Goal: Task Accomplishment & Management: Manage account settings

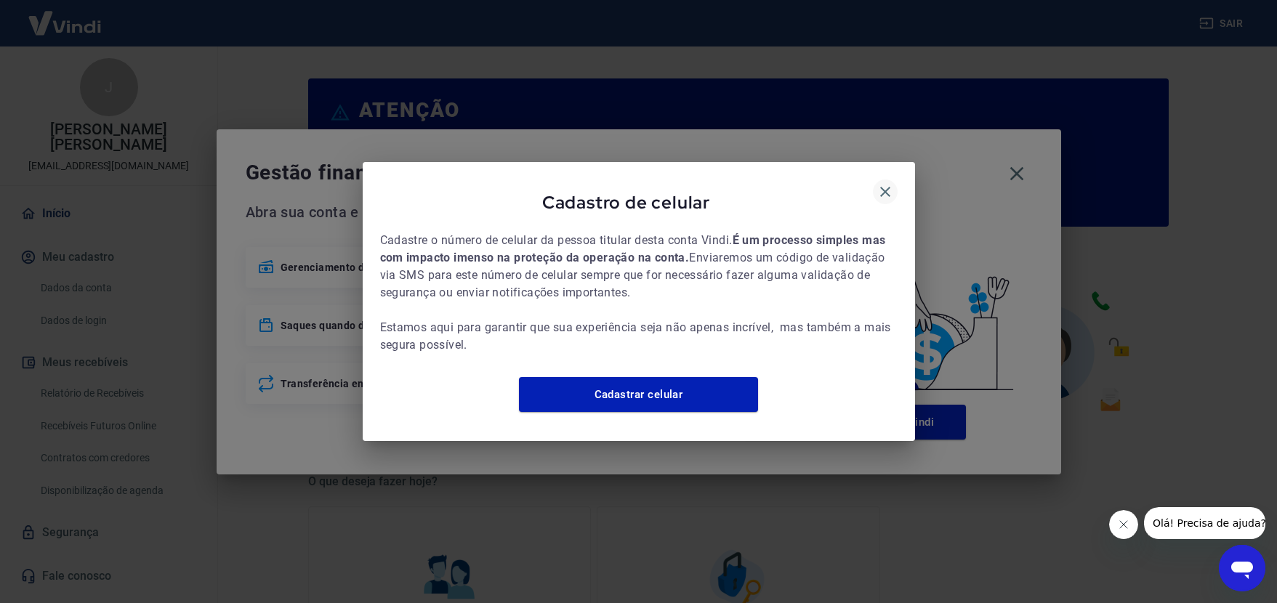
click at [883, 184] on icon "button" at bounding box center [885, 191] width 17 height 17
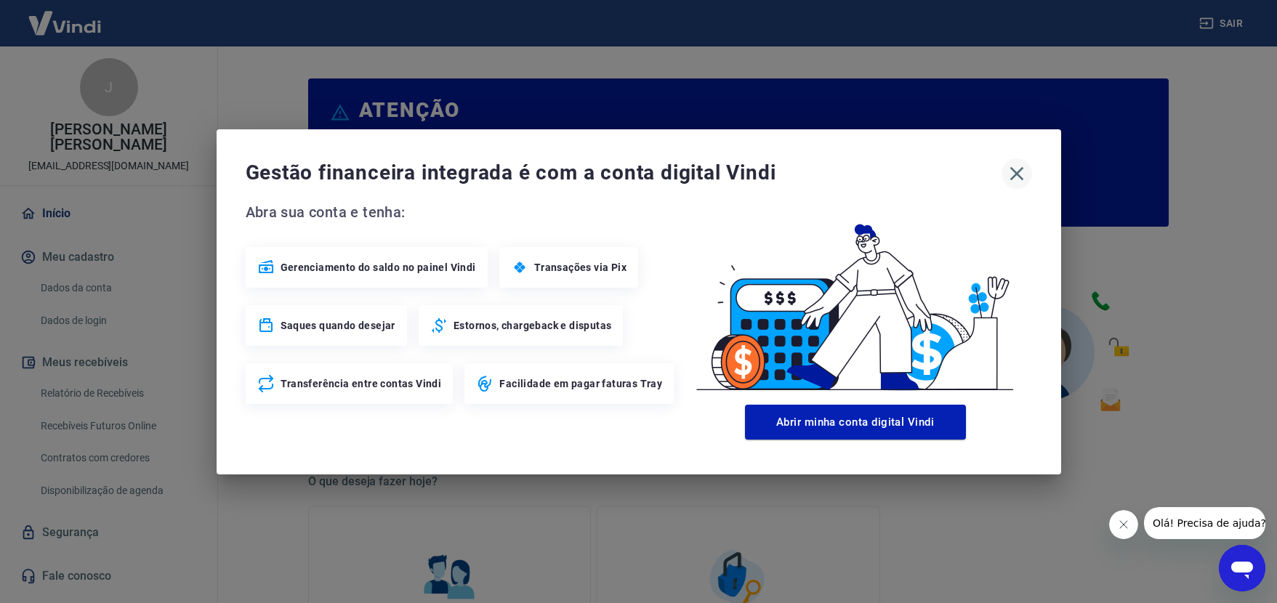
click at [1018, 179] on icon "button" at bounding box center [1016, 173] width 23 height 23
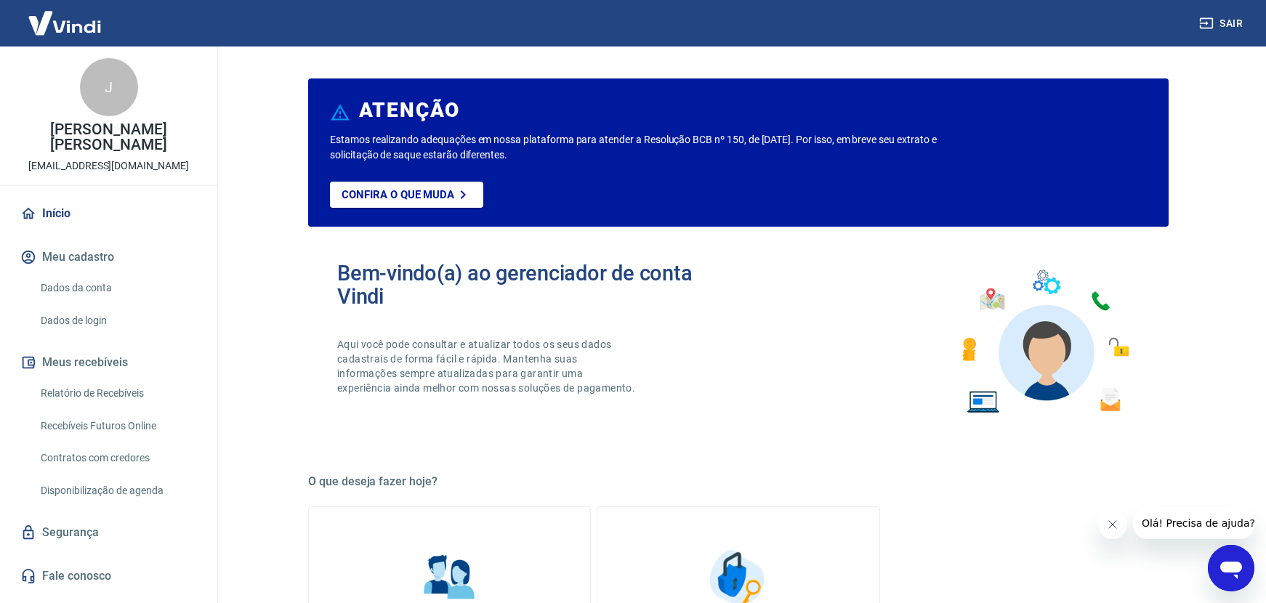
click at [126, 391] on link "Relatório de Recebíveis" at bounding box center [117, 394] width 165 height 30
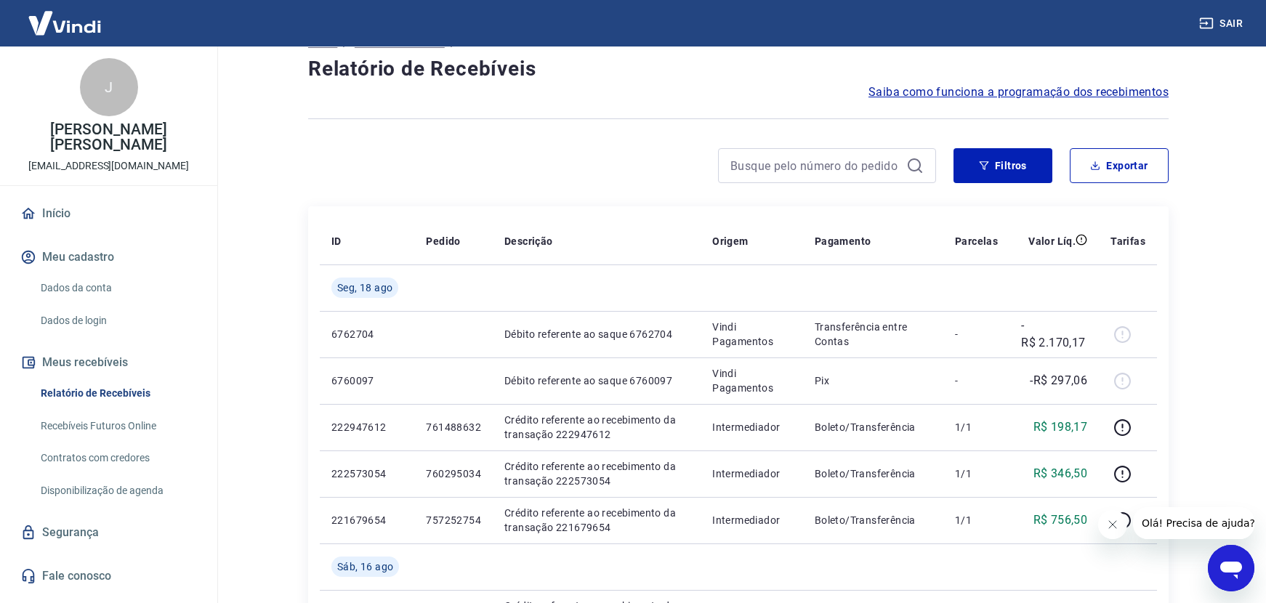
scroll to position [6, 0]
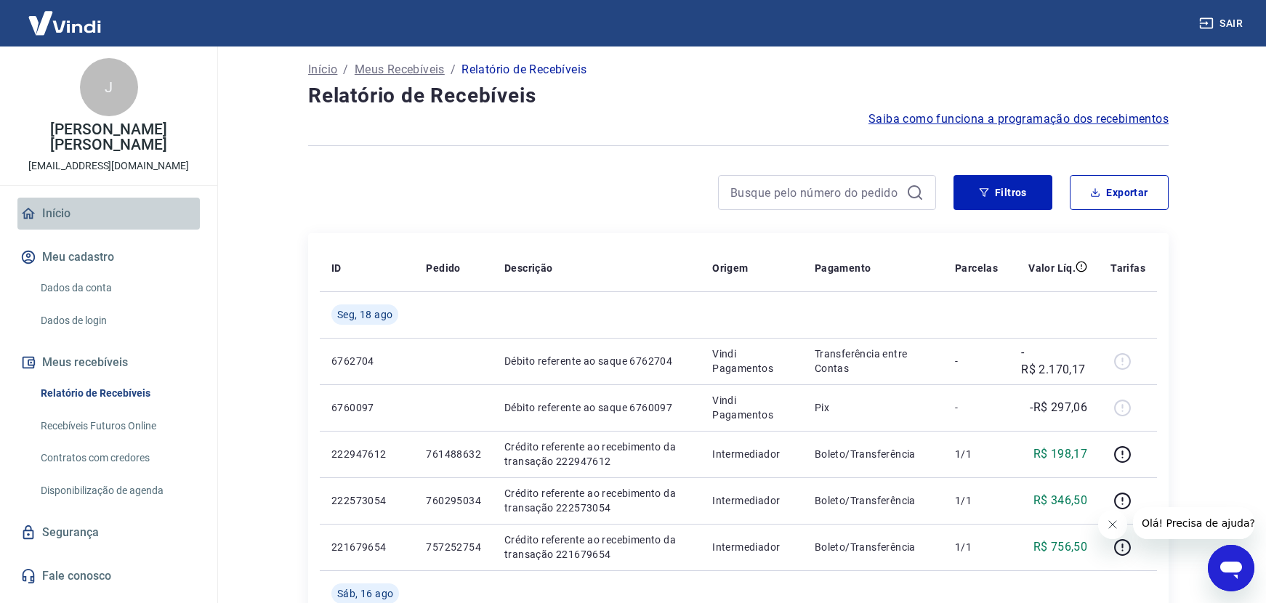
click at [83, 212] on link "Início" at bounding box center [108, 214] width 182 height 32
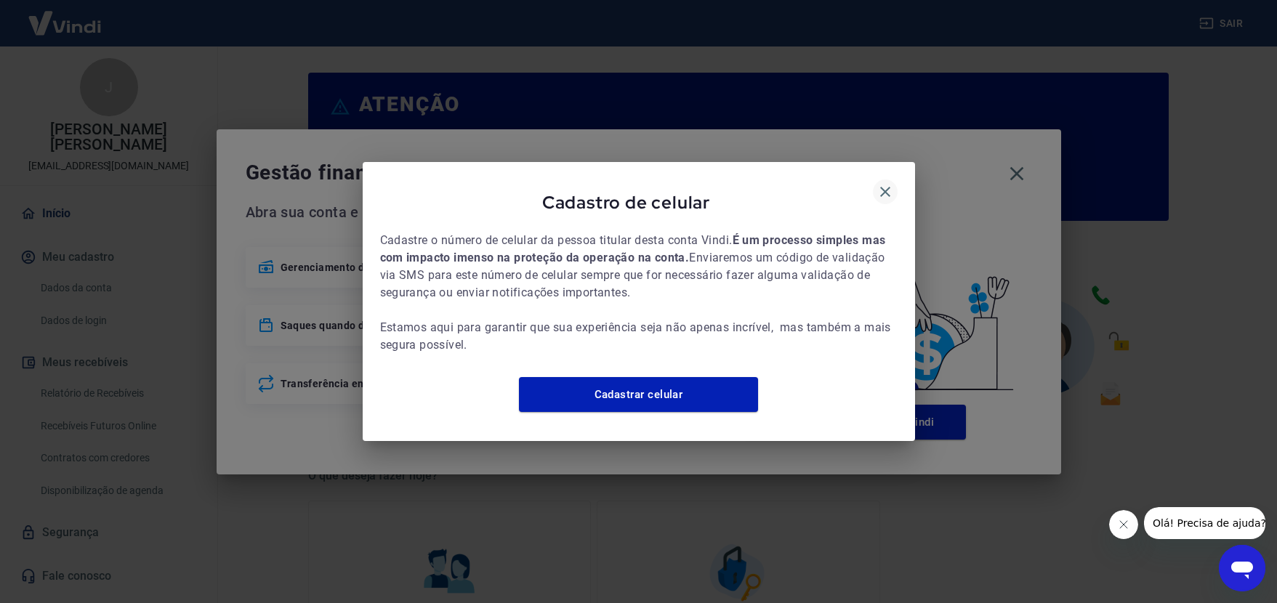
click at [880, 183] on icon "button" at bounding box center [885, 191] width 17 height 17
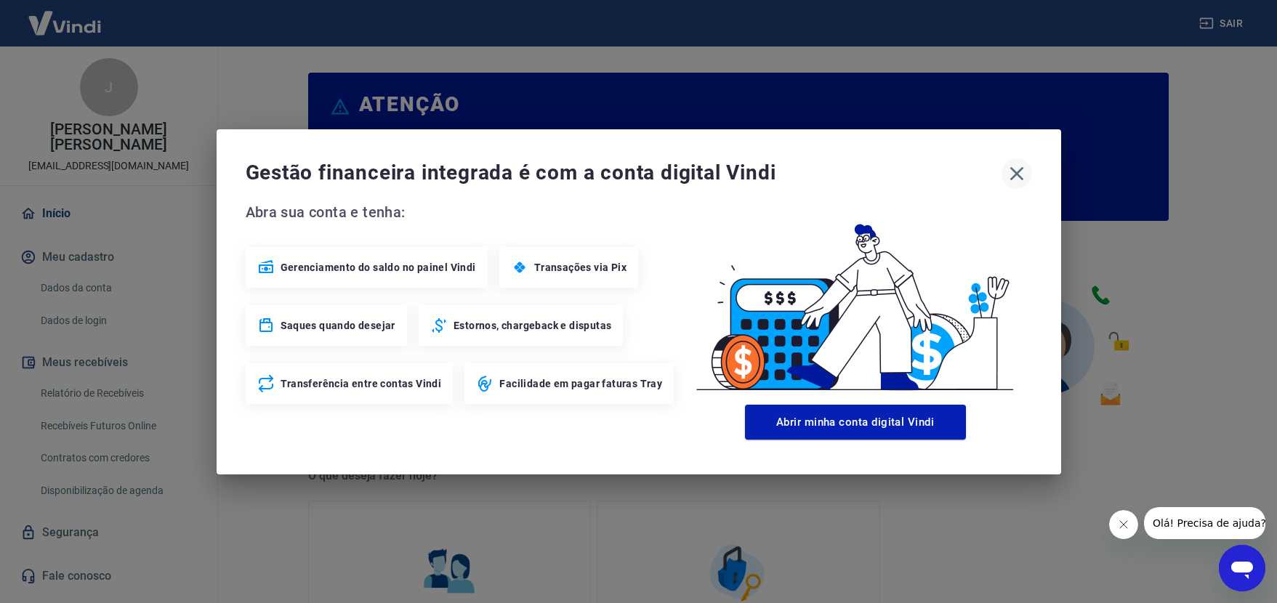
click at [1019, 173] on icon "button" at bounding box center [1016, 173] width 23 height 23
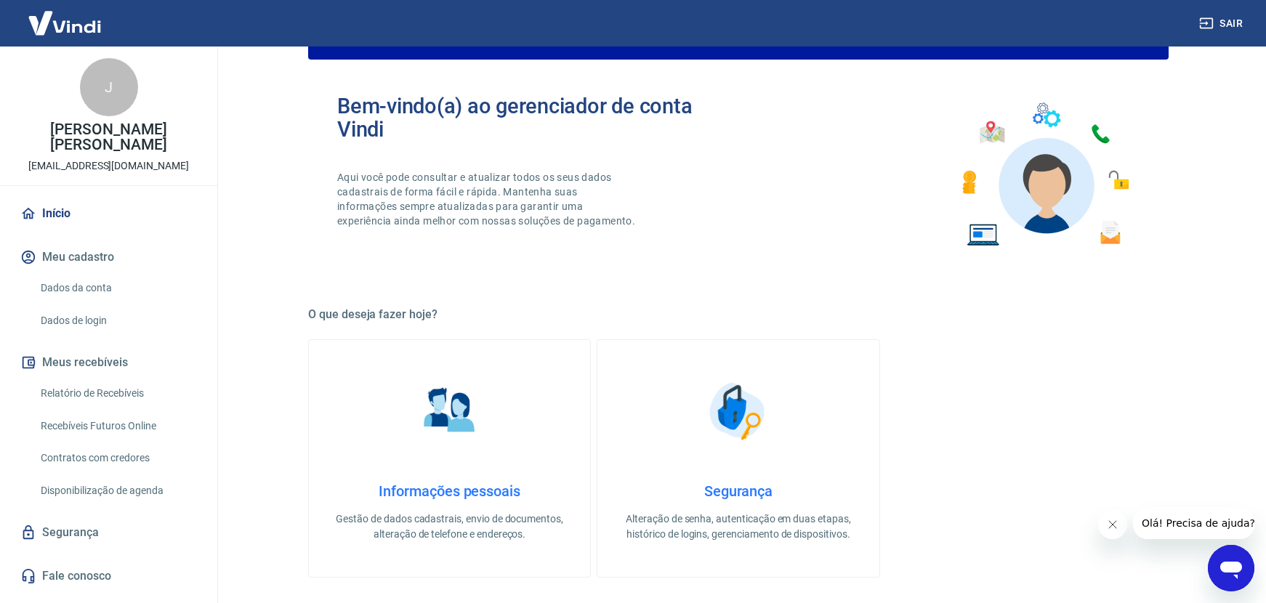
scroll to position [166, 0]
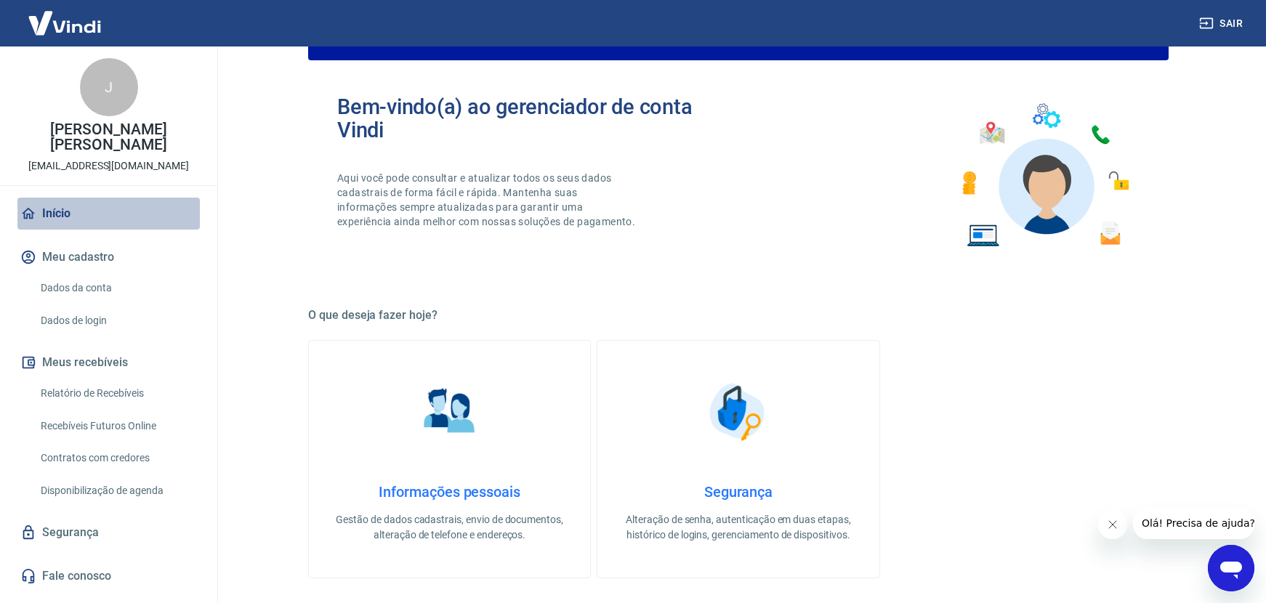
click at [70, 218] on link "Início" at bounding box center [108, 214] width 182 height 32
click at [77, 217] on link "Início" at bounding box center [108, 214] width 182 height 32
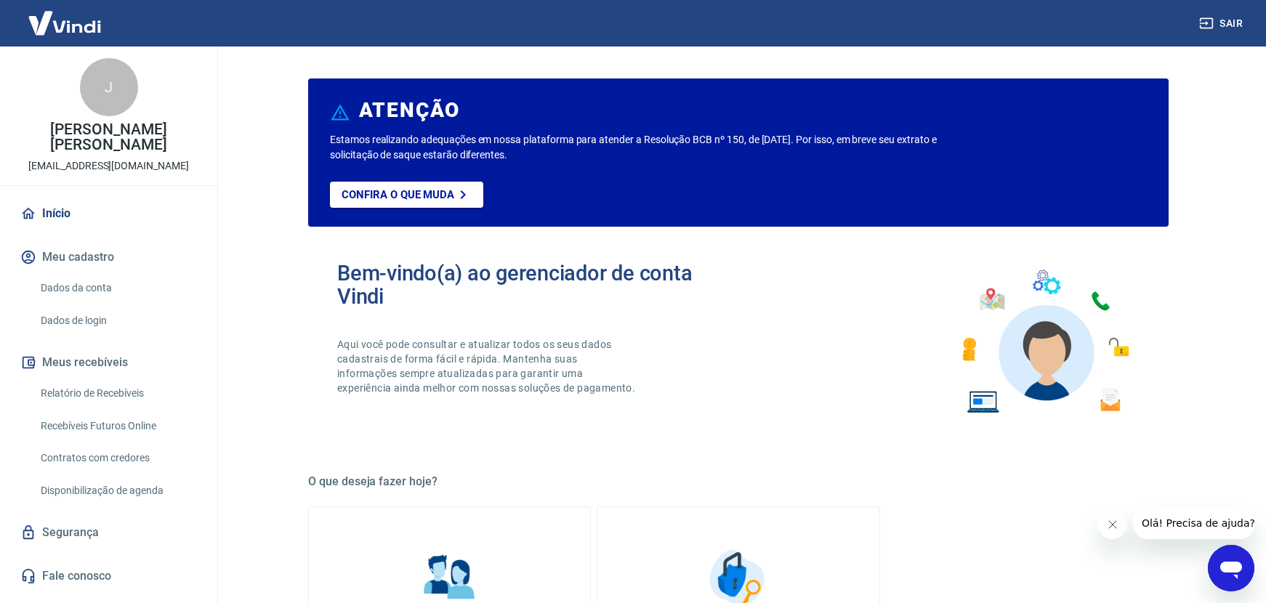
scroll to position [0, 0]
click at [76, 214] on link "Início" at bounding box center [108, 214] width 182 height 32
click at [78, 524] on link "Segurança" at bounding box center [108, 533] width 182 height 32
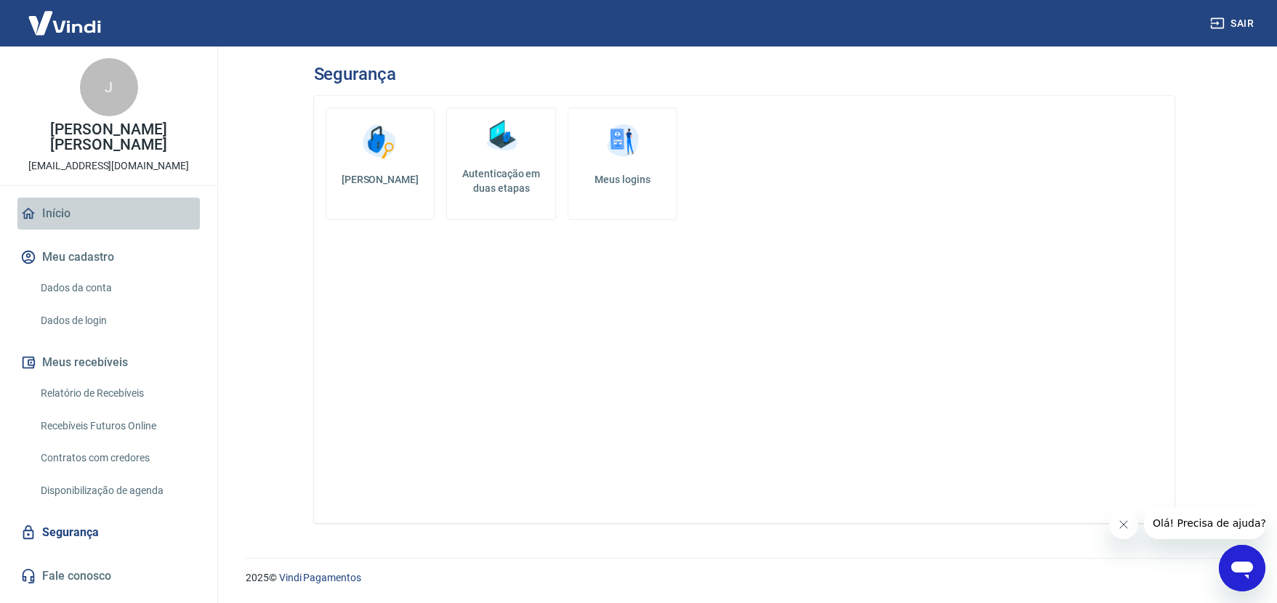
click at [112, 204] on link "Início" at bounding box center [108, 214] width 182 height 32
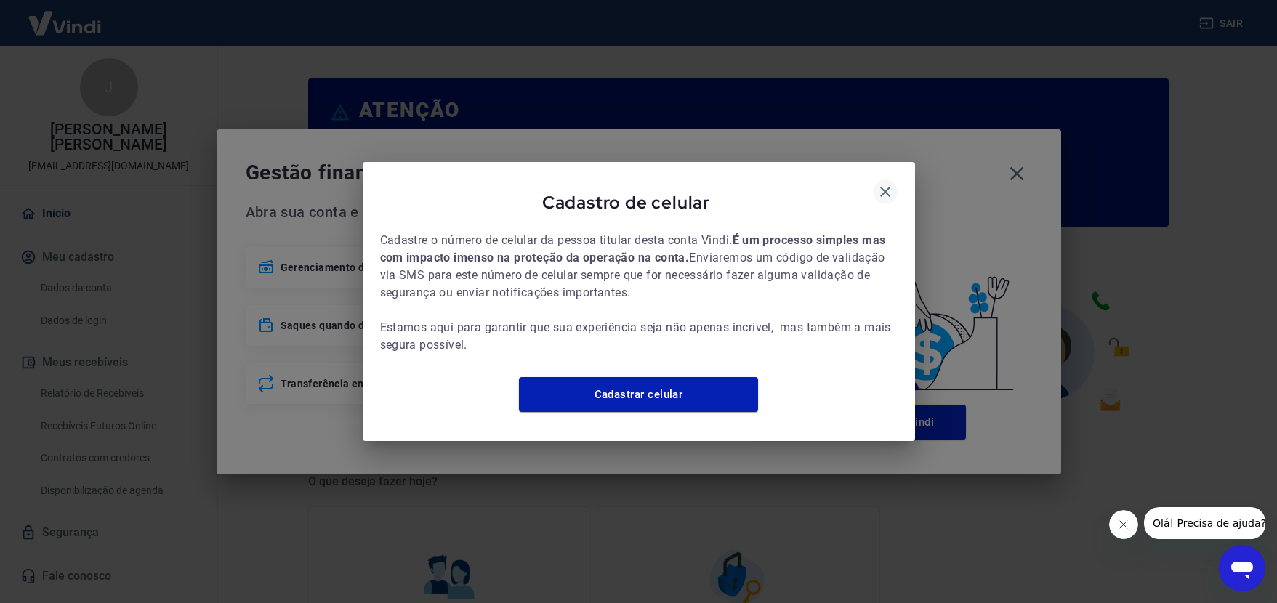
click at [884, 183] on icon "button" at bounding box center [885, 191] width 17 height 17
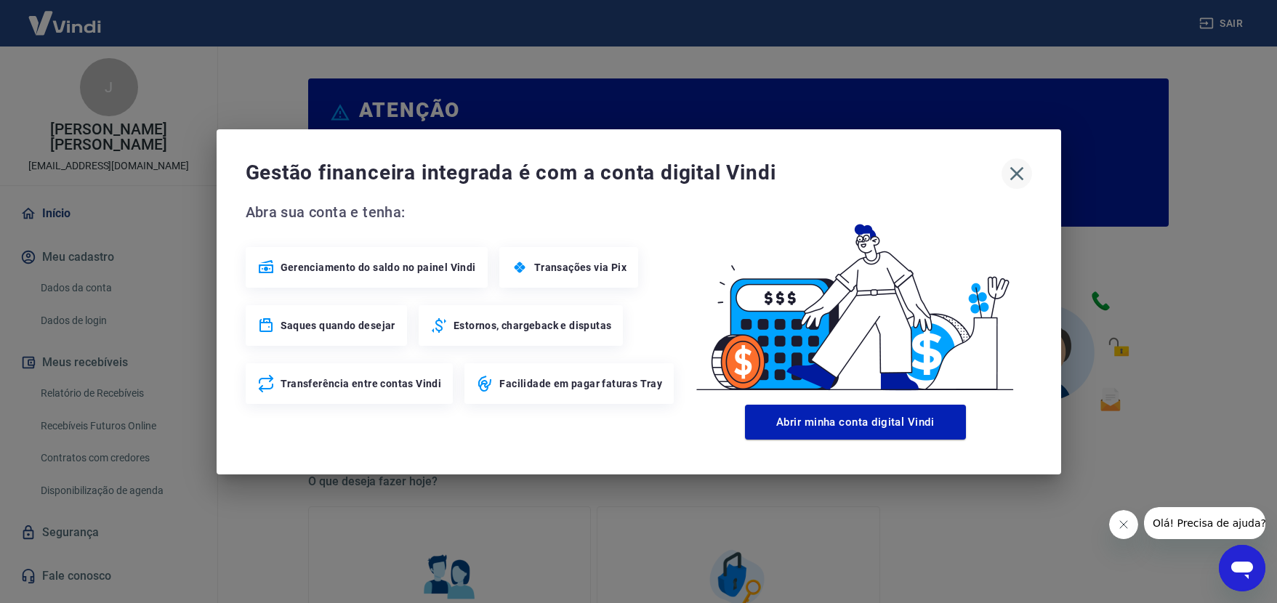
click at [1024, 174] on icon "button" at bounding box center [1016, 173] width 23 height 23
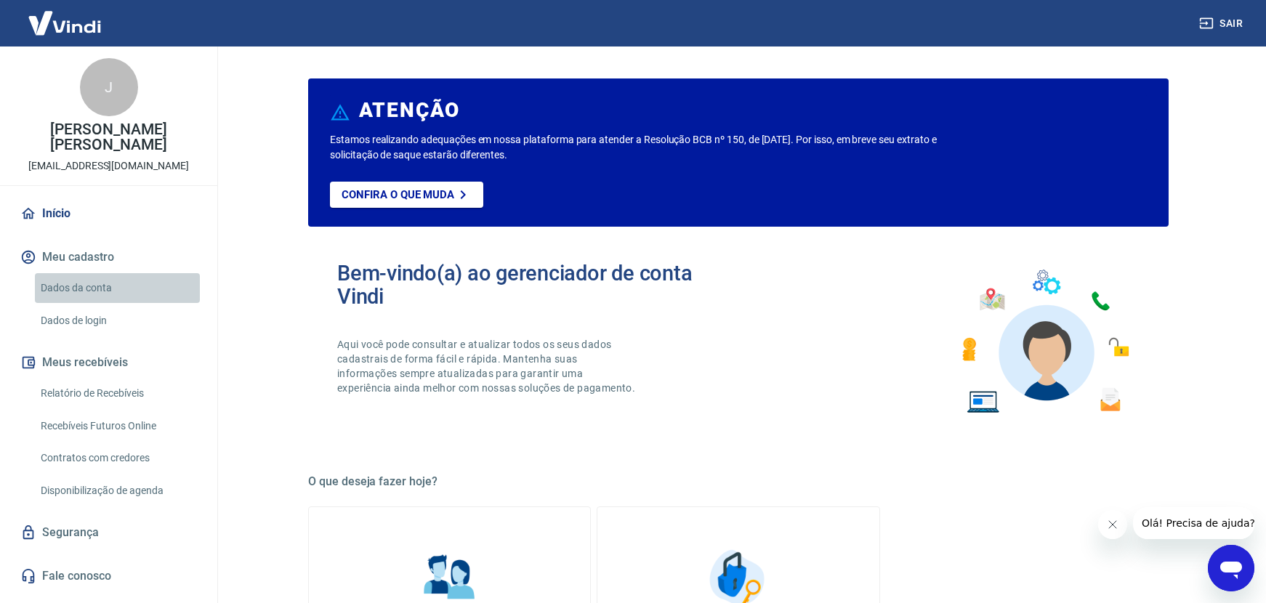
click at [94, 288] on link "Dados da conta" at bounding box center [117, 288] width 165 height 30
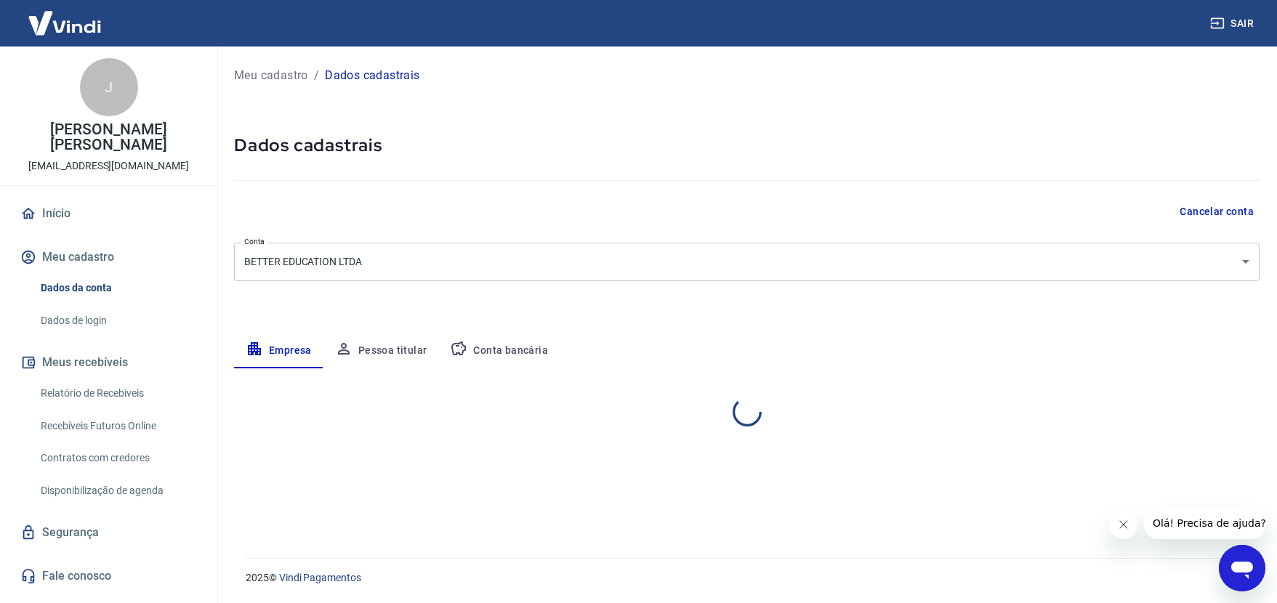
select select "SP"
select select "business"
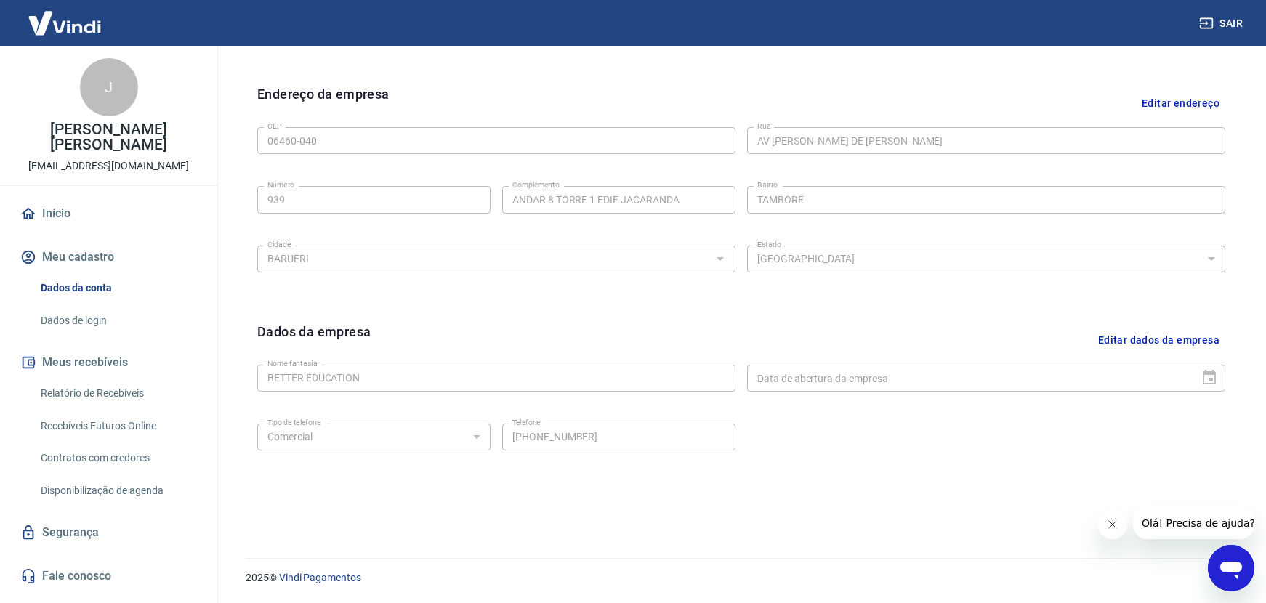
scroll to position [444, 0]
click at [85, 316] on link "Dados de login" at bounding box center [117, 321] width 165 height 30
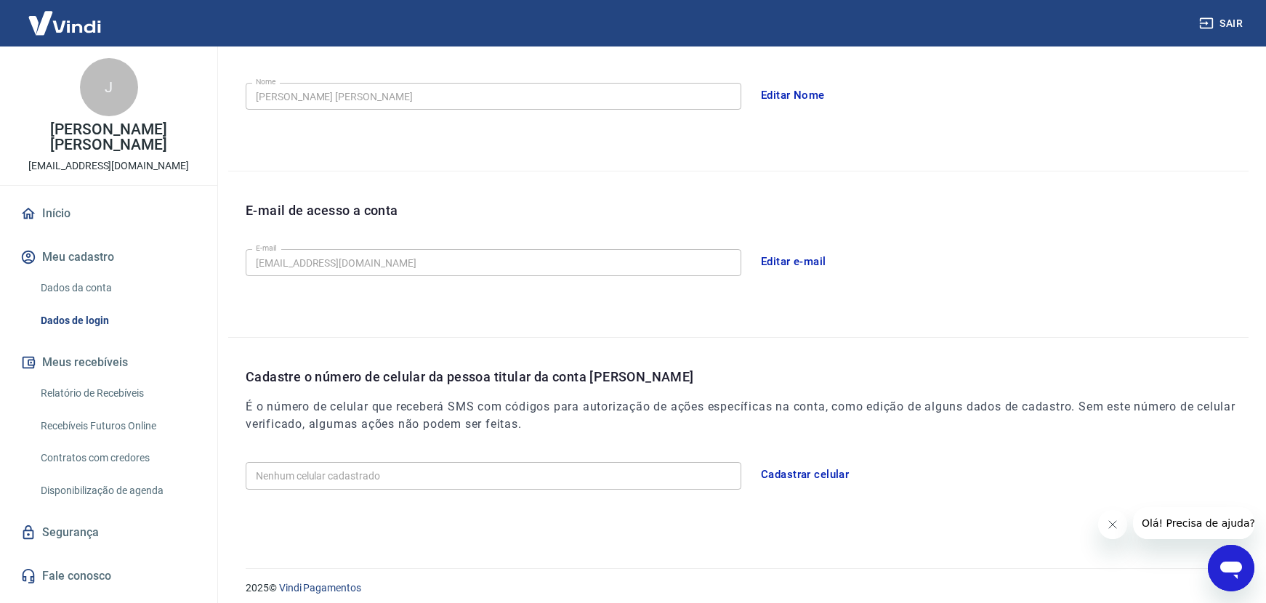
scroll to position [267, 0]
click at [781, 266] on button "Editar e-mail" at bounding box center [793, 263] width 81 height 31
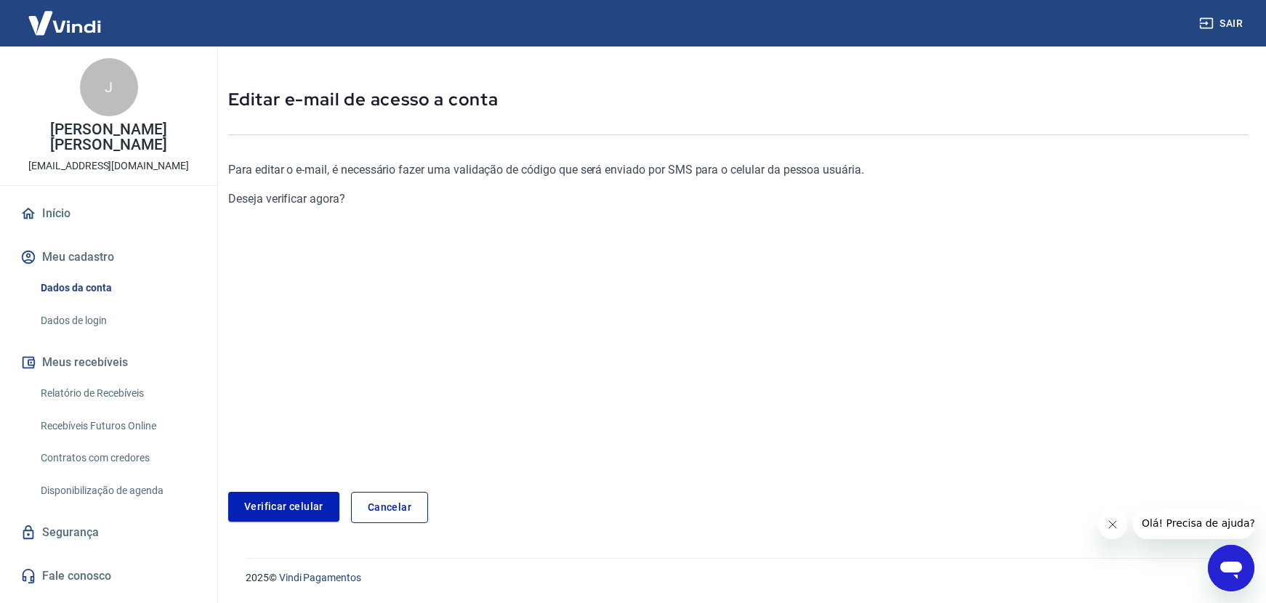
scroll to position [45, 0]
click at [419, 519] on link "Cancelar" at bounding box center [389, 508] width 77 height 31
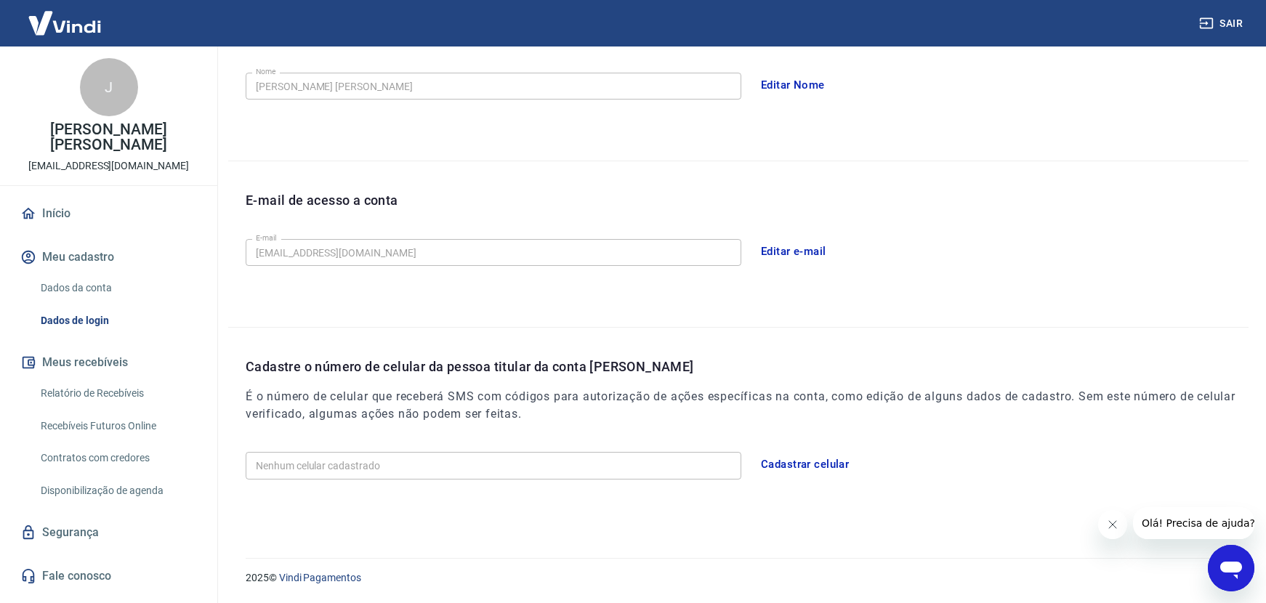
scroll to position [278, 0]
click at [787, 470] on button "Cadastrar celular" at bounding box center [805, 465] width 104 height 31
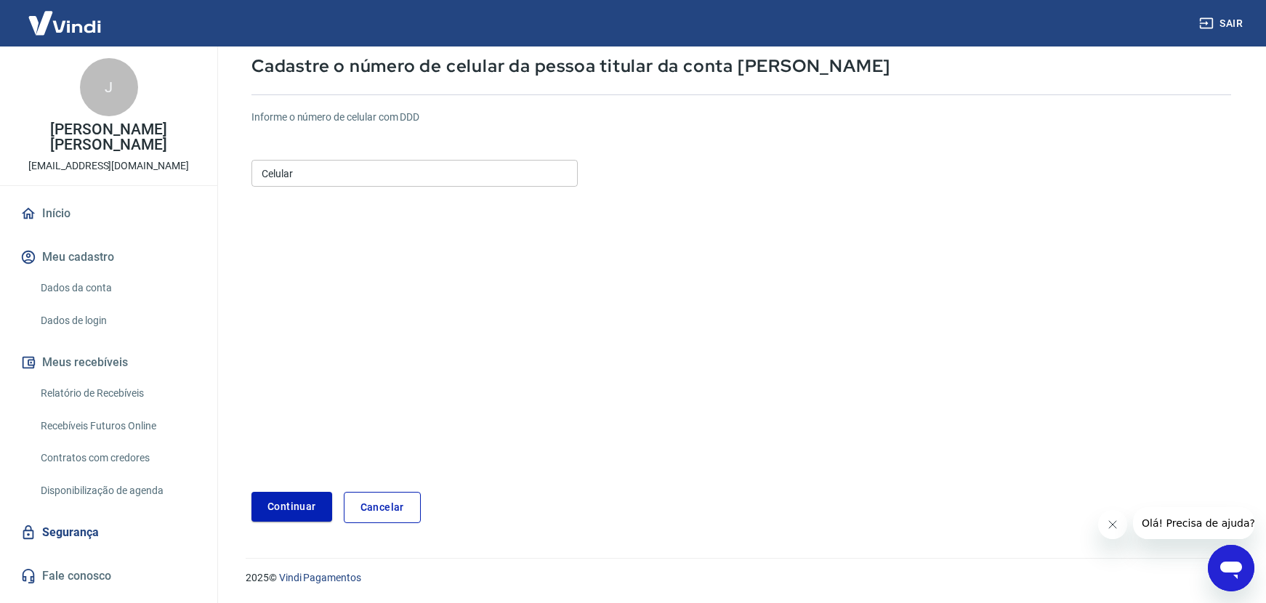
scroll to position [84, 0]
click at [432, 181] on input "Celular" at bounding box center [415, 174] width 326 height 27
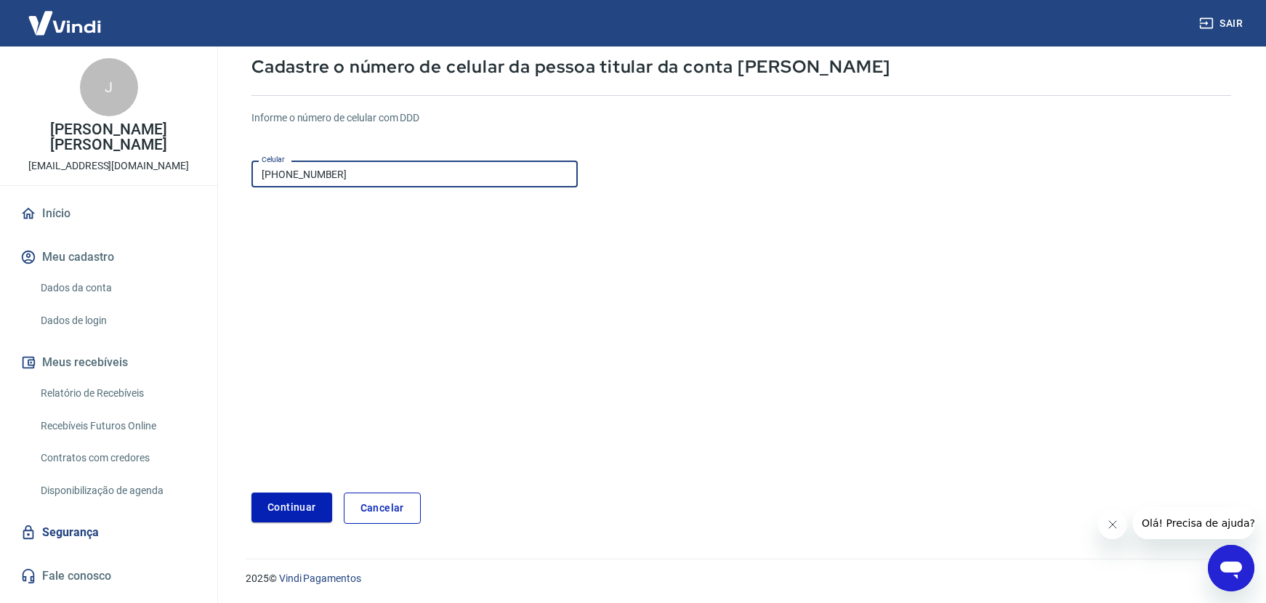
type input "[PHONE_NUMBER]"
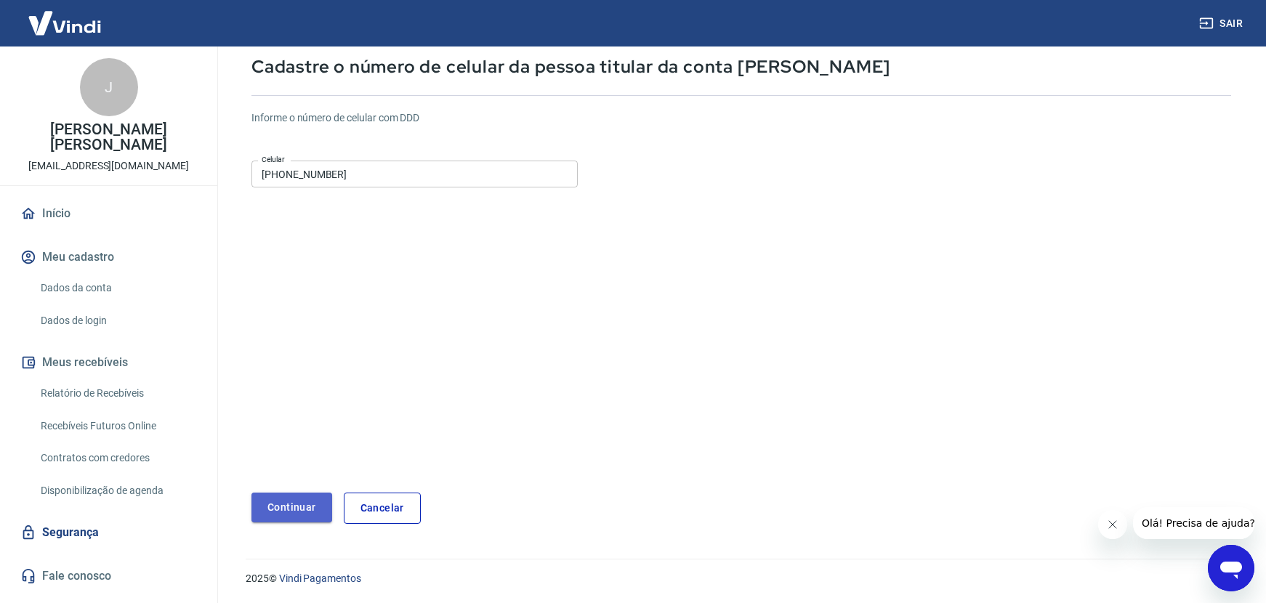
click at [279, 496] on button "Continuar" at bounding box center [292, 508] width 81 height 30
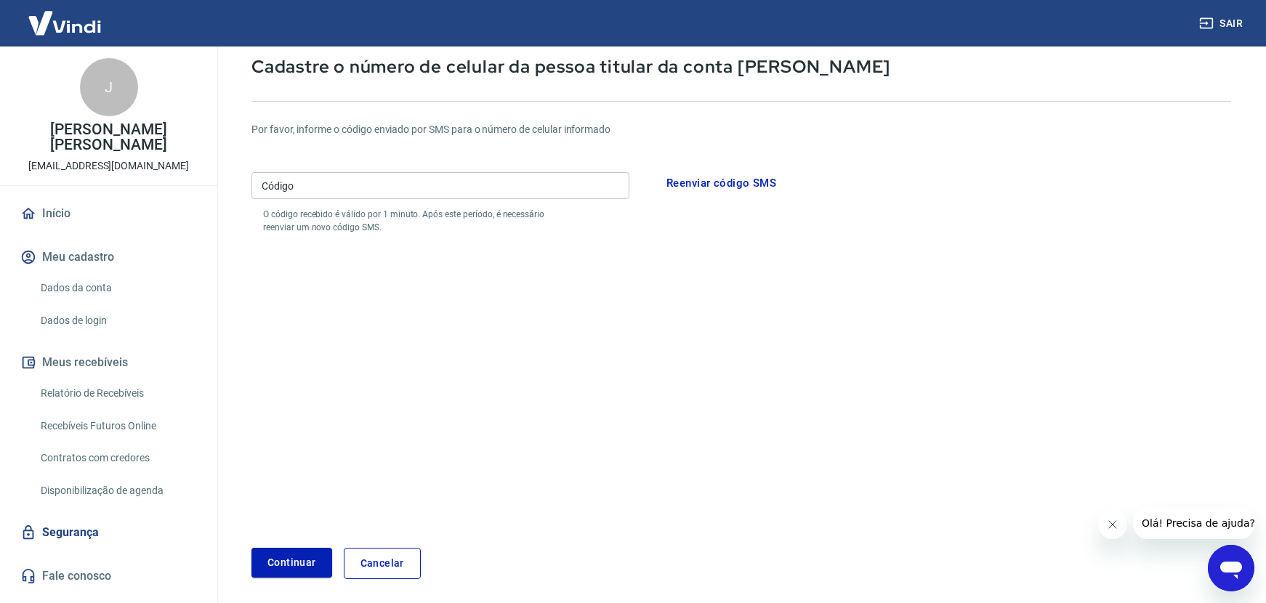
click at [449, 193] on input "Código" at bounding box center [441, 185] width 378 height 27
type input "849005"
click at [273, 560] on button "Continuar" at bounding box center [292, 563] width 81 height 30
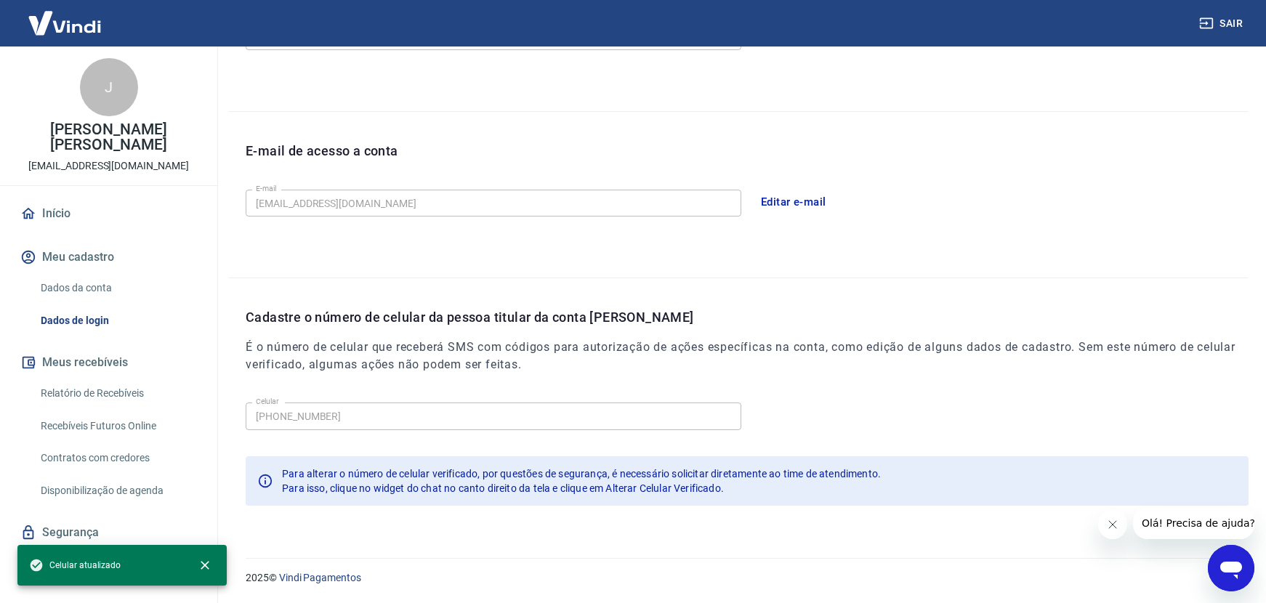
scroll to position [327, 0]
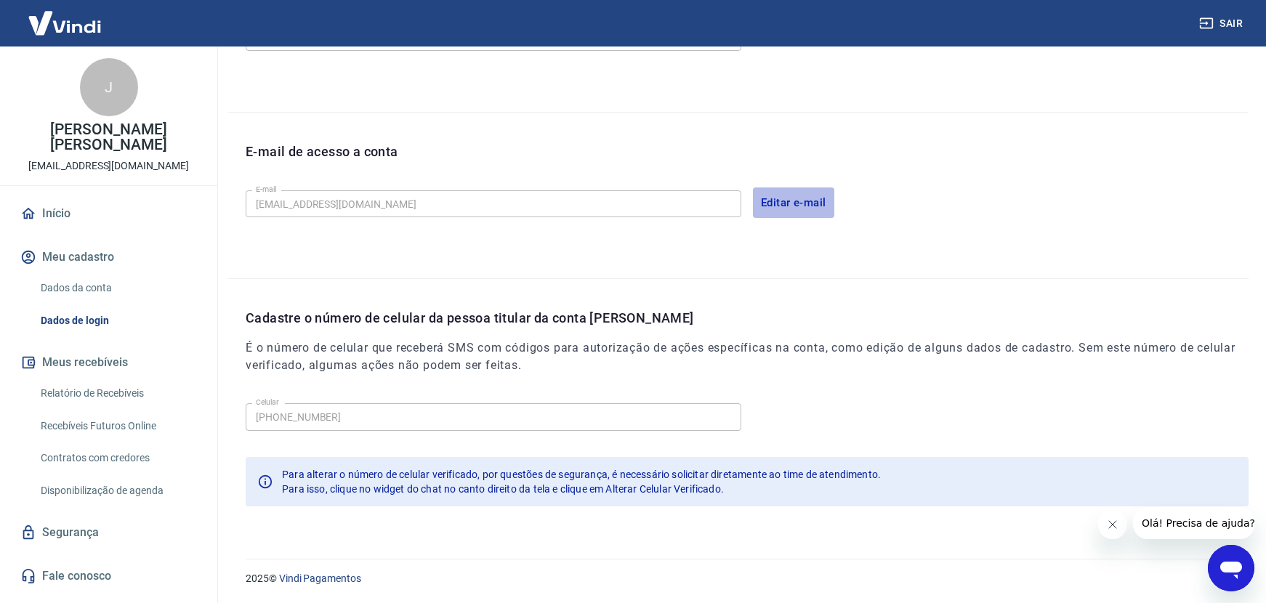
click at [807, 202] on button "Editar e-mail" at bounding box center [793, 203] width 81 height 31
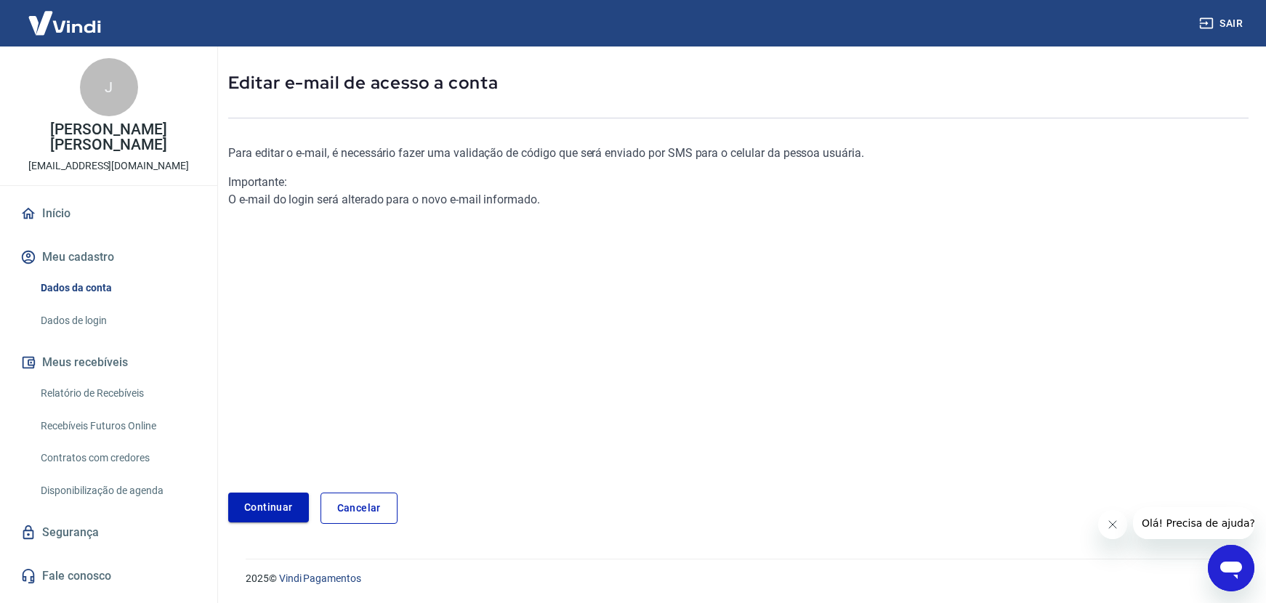
click at [302, 505] on link "Continuar" at bounding box center [268, 508] width 81 height 30
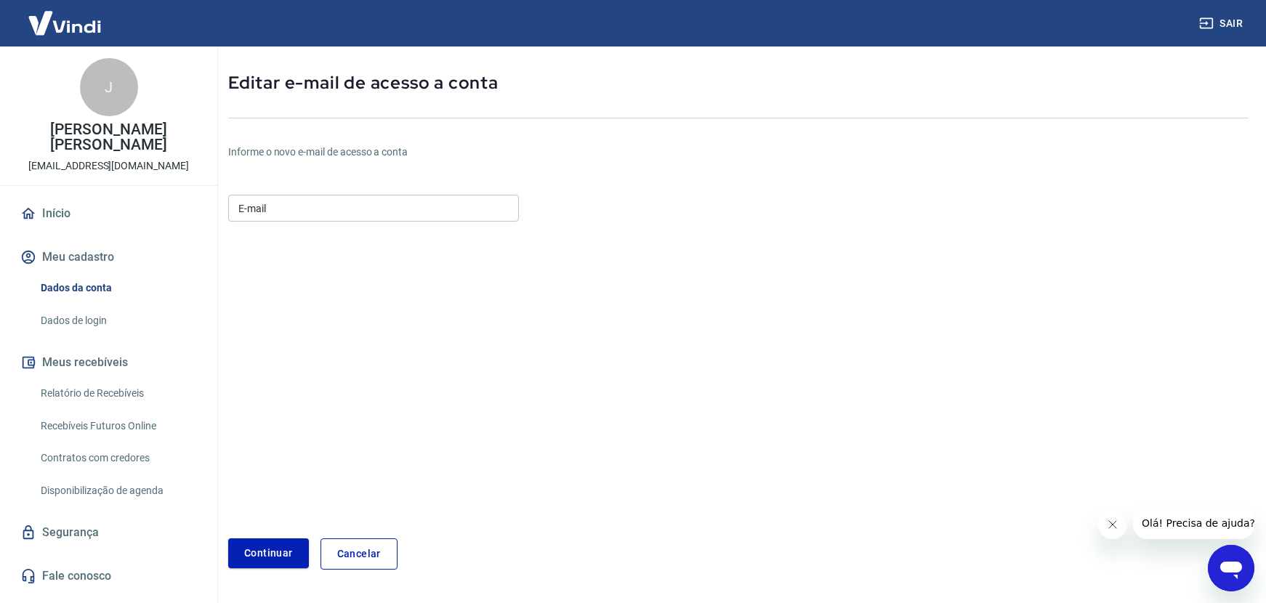
click at [391, 220] on input "E-mail" at bounding box center [373, 208] width 291 height 27
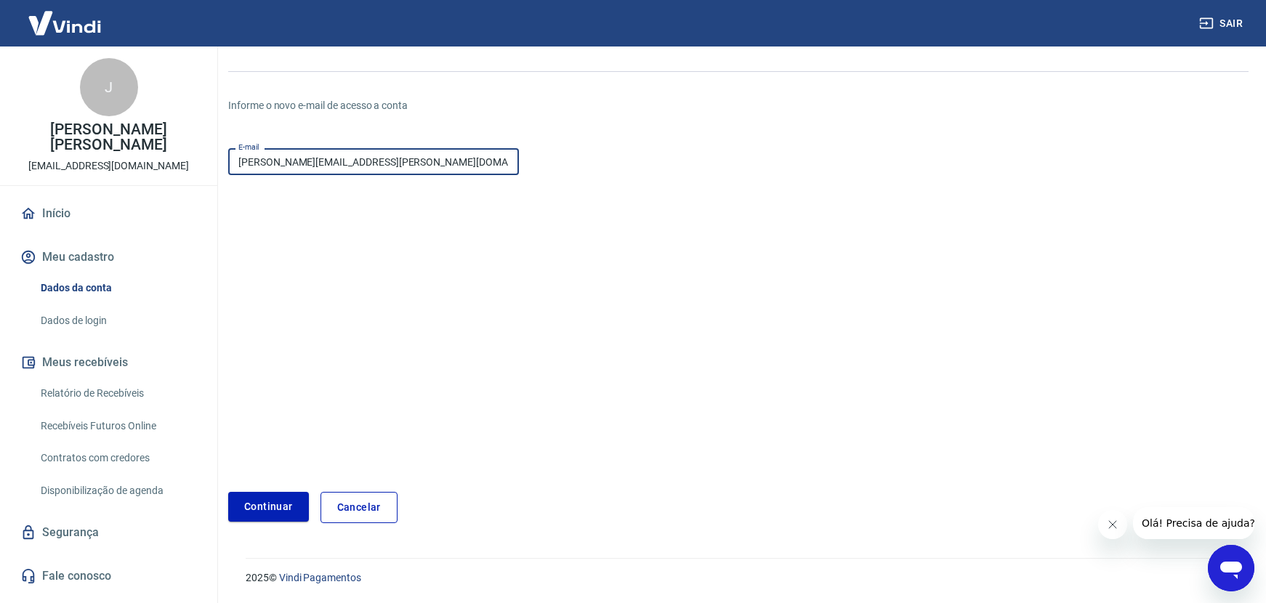
scroll to position [108, 0]
type input "[PERSON_NAME][EMAIL_ADDRESS][PERSON_NAME][DOMAIN_NAME]"
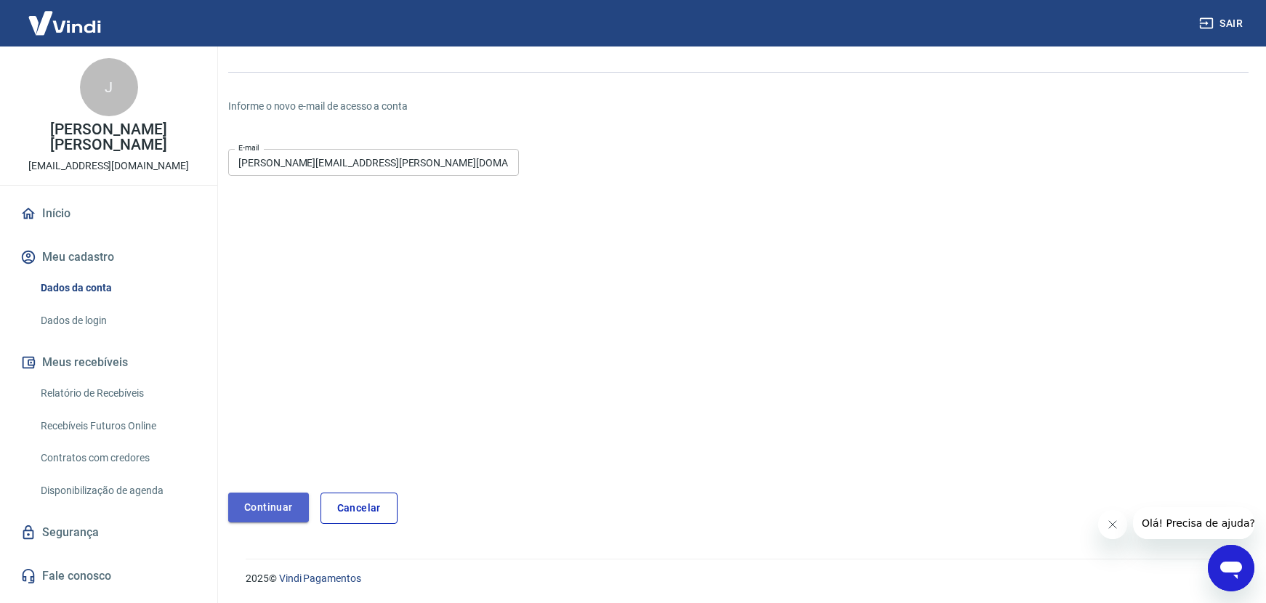
click at [286, 505] on button "Continuar" at bounding box center [268, 508] width 81 height 30
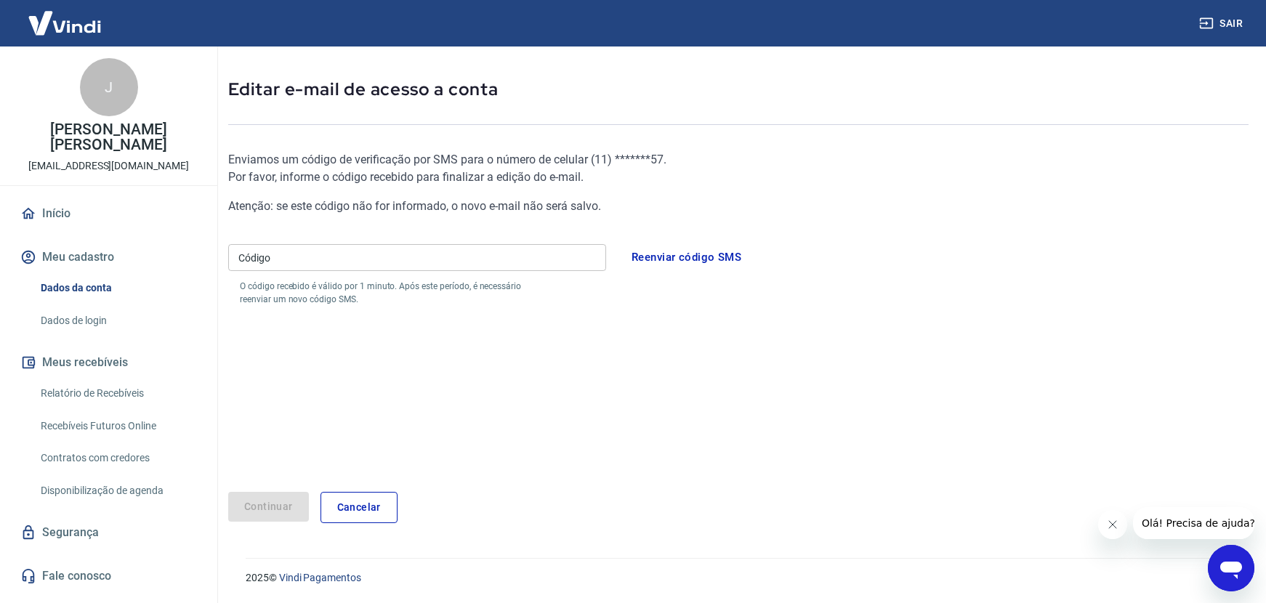
scroll to position [55, 0]
click at [507, 253] on input "Código" at bounding box center [417, 258] width 378 height 27
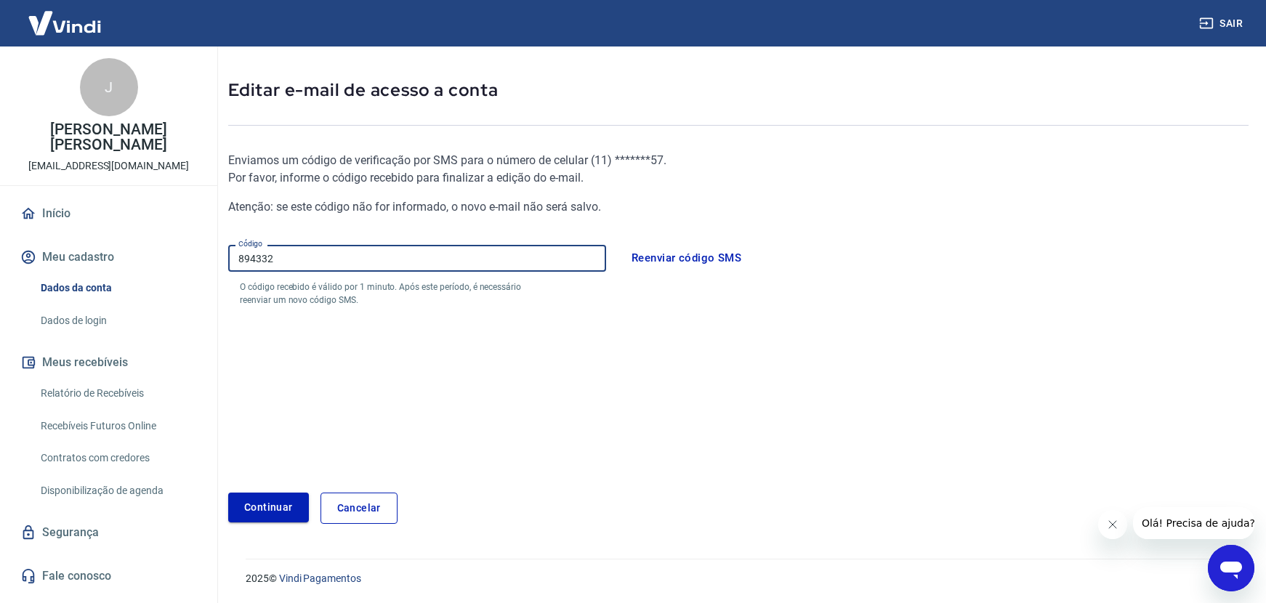
type input "894332"
click at [285, 505] on button "Continuar" at bounding box center [268, 508] width 81 height 30
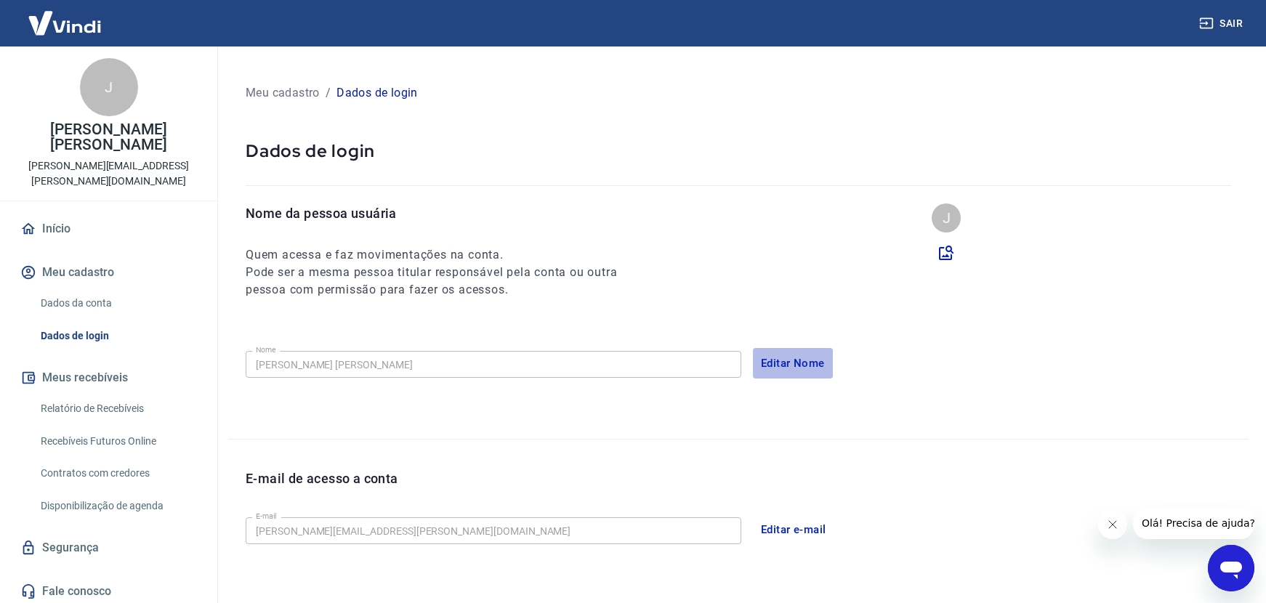
click at [784, 355] on button "Editar Nome" at bounding box center [793, 363] width 80 height 31
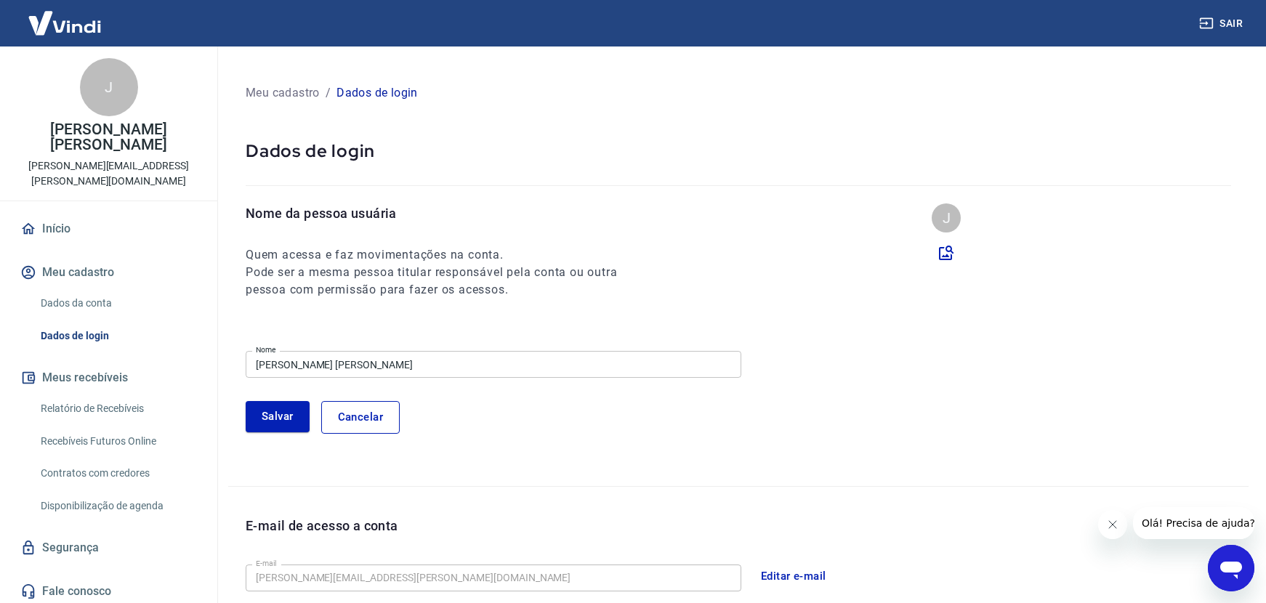
click at [529, 354] on input "[PERSON_NAME] [PERSON_NAME]" at bounding box center [494, 364] width 496 height 27
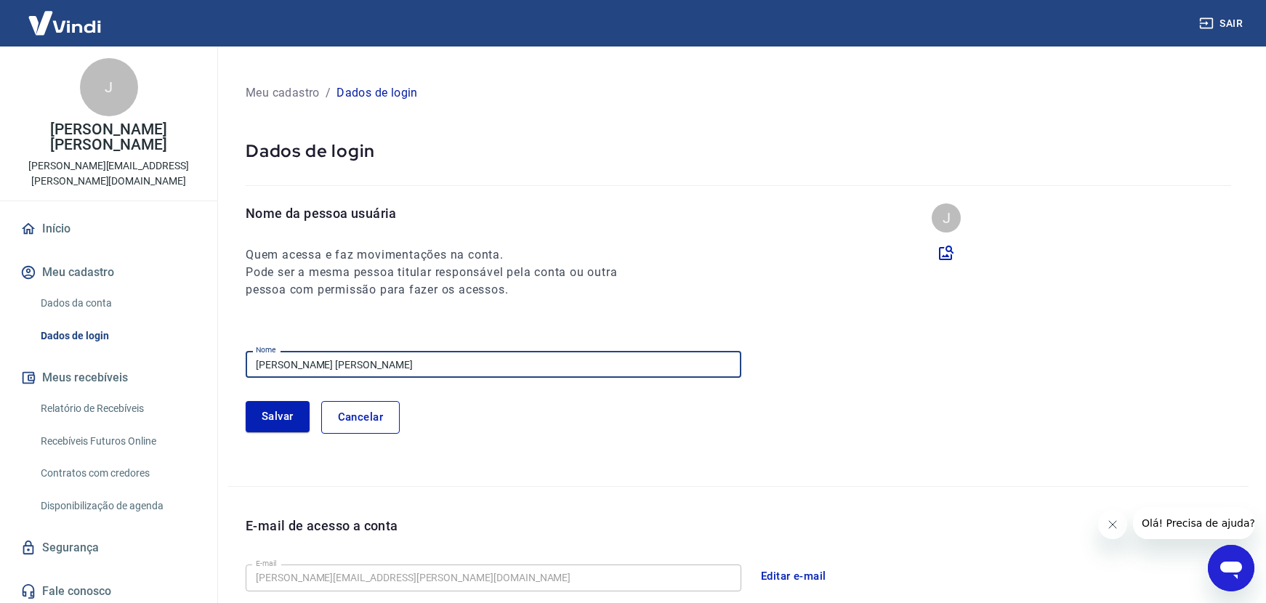
click at [529, 354] on input "[PERSON_NAME] [PERSON_NAME]" at bounding box center [494, 364] width 496 height 27
type input "[PERSON_NAME]"
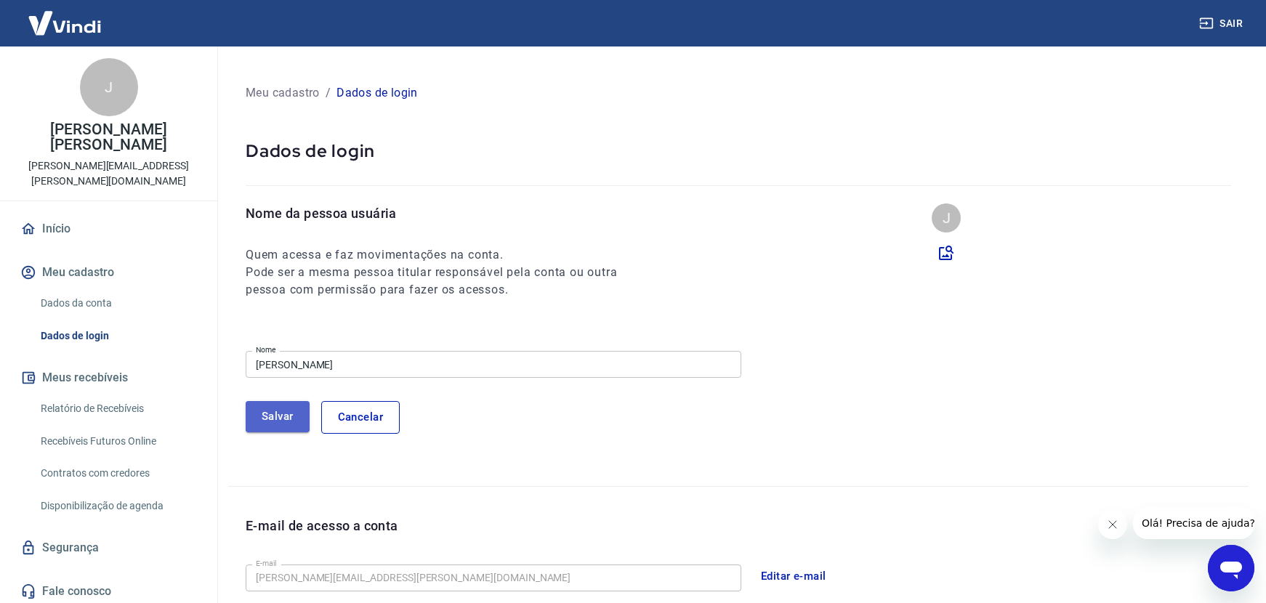
click at [286, 405] on button "Salvar" at bounding box center [278, 416] width 64 height 31
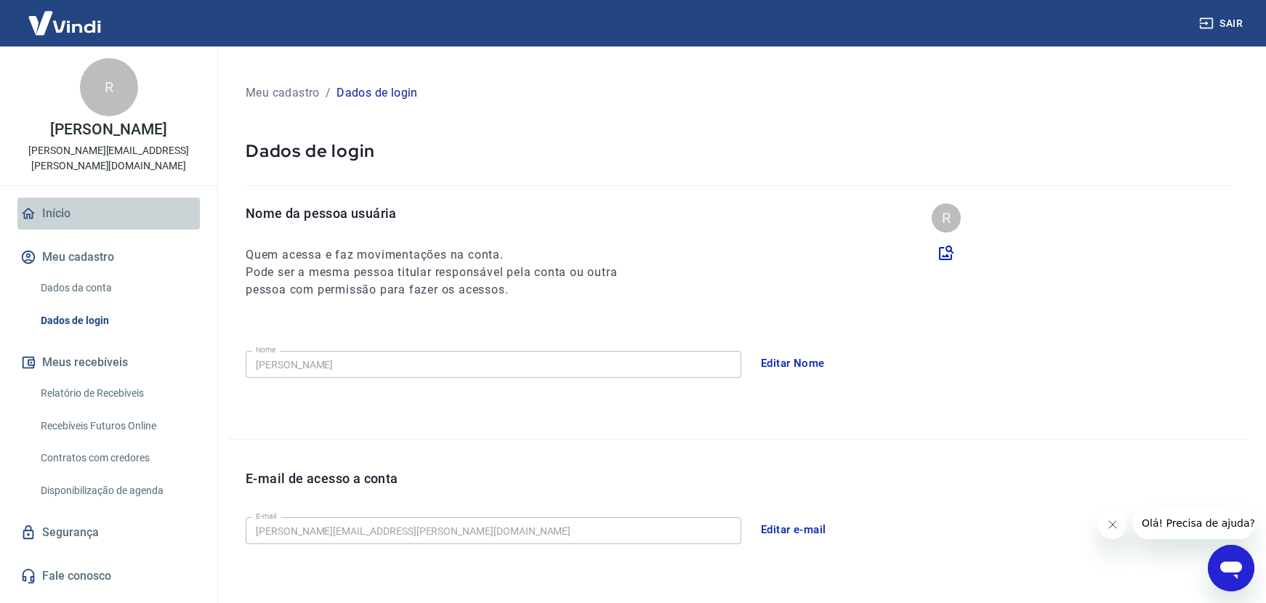
click at [76, 198] on link "Início" at bounding box center [108, 214] width 182 height 32
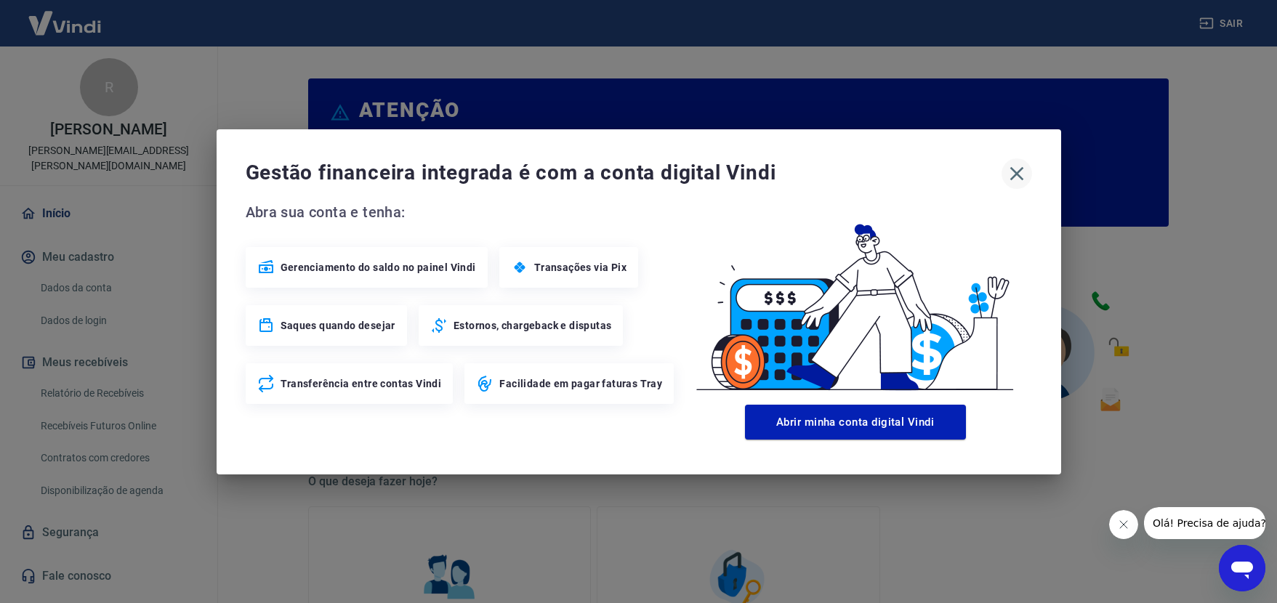
click at [1020, 178] on icon "button" at bounding box center [1016, 173] width 23 height 23
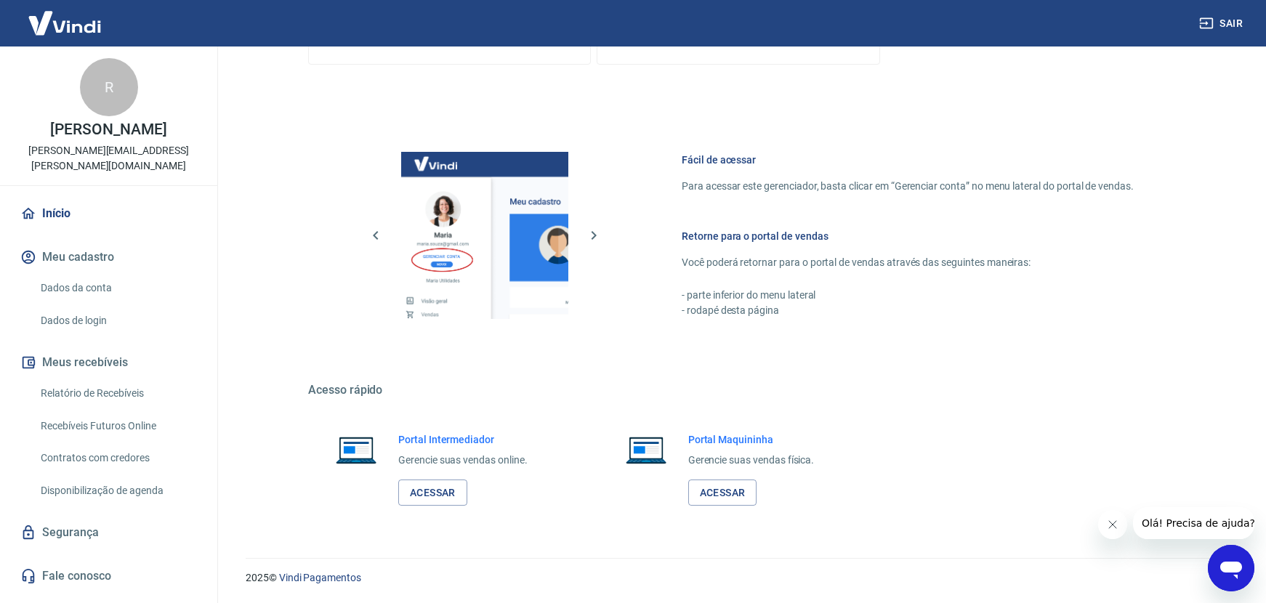
scroll to position [680, 0]
click at [63, 273] on link "Dados da conta" at bounding box center [117, 288] width 165 height 30
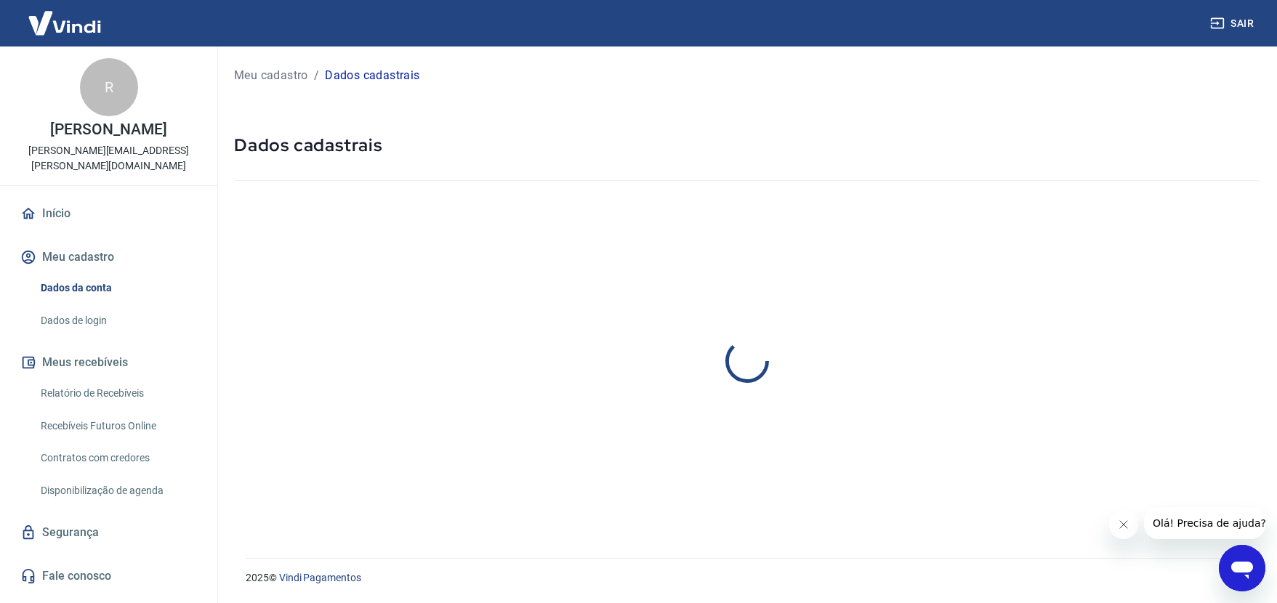
select select "SP"
select select "business"
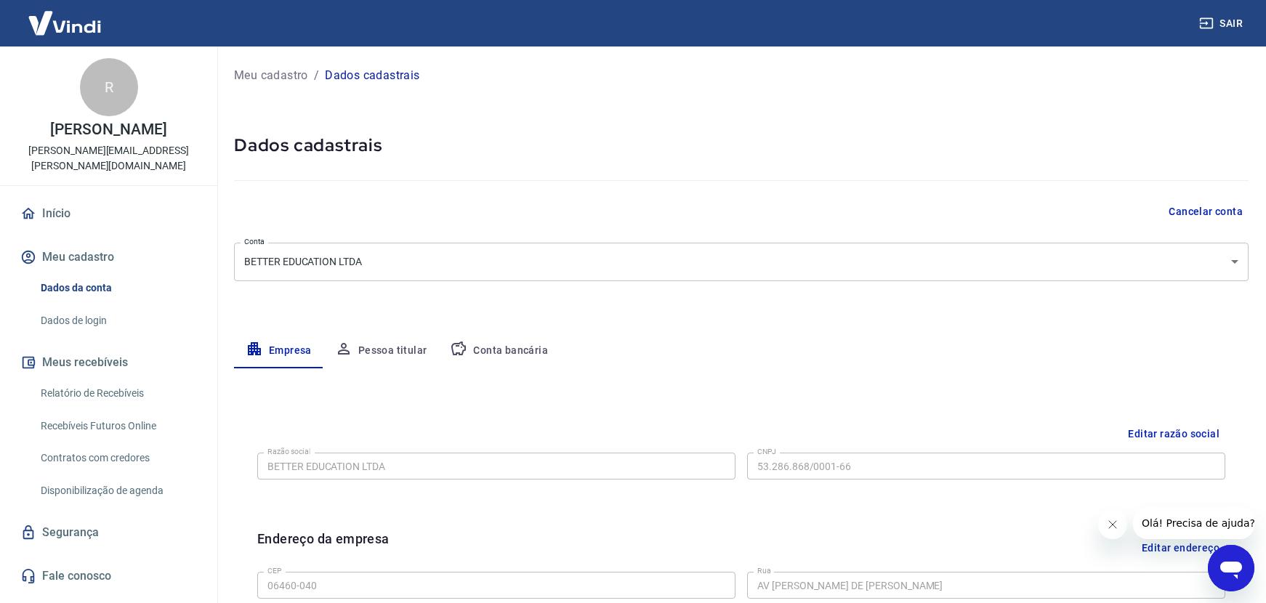
click at [71, 520] on link "Segurança" at bounding box center [108, 533] width 182 height 32
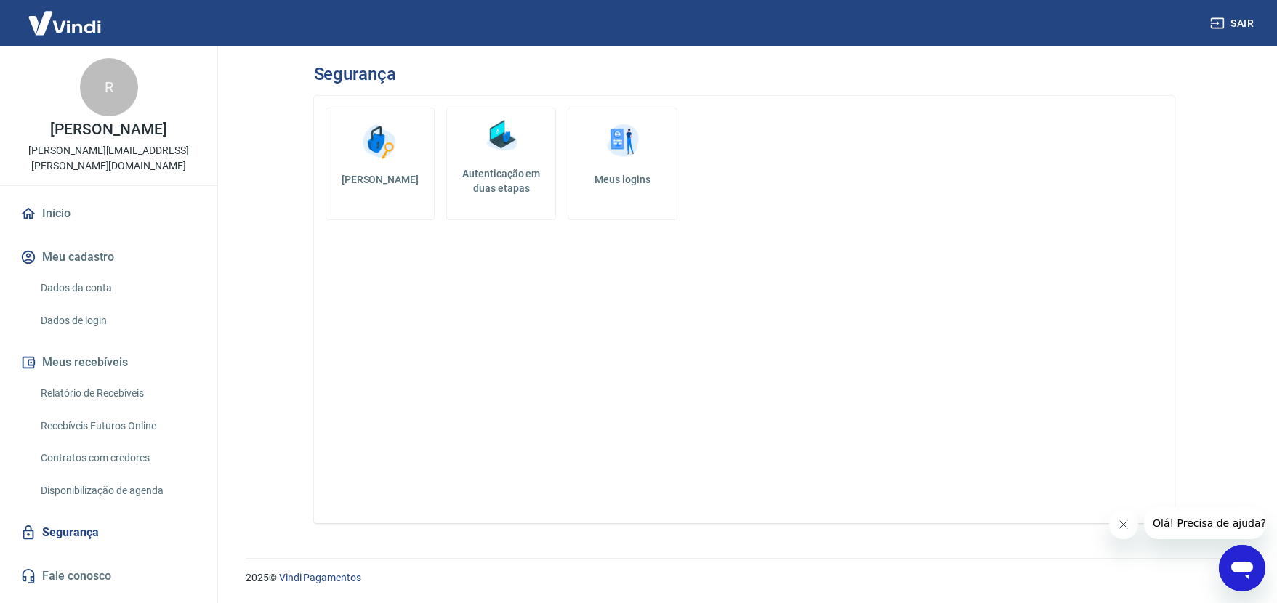
click at [491, 158] on link "Autenticação em duas etapas" at bounding box center [501, 164] width 110 height 113
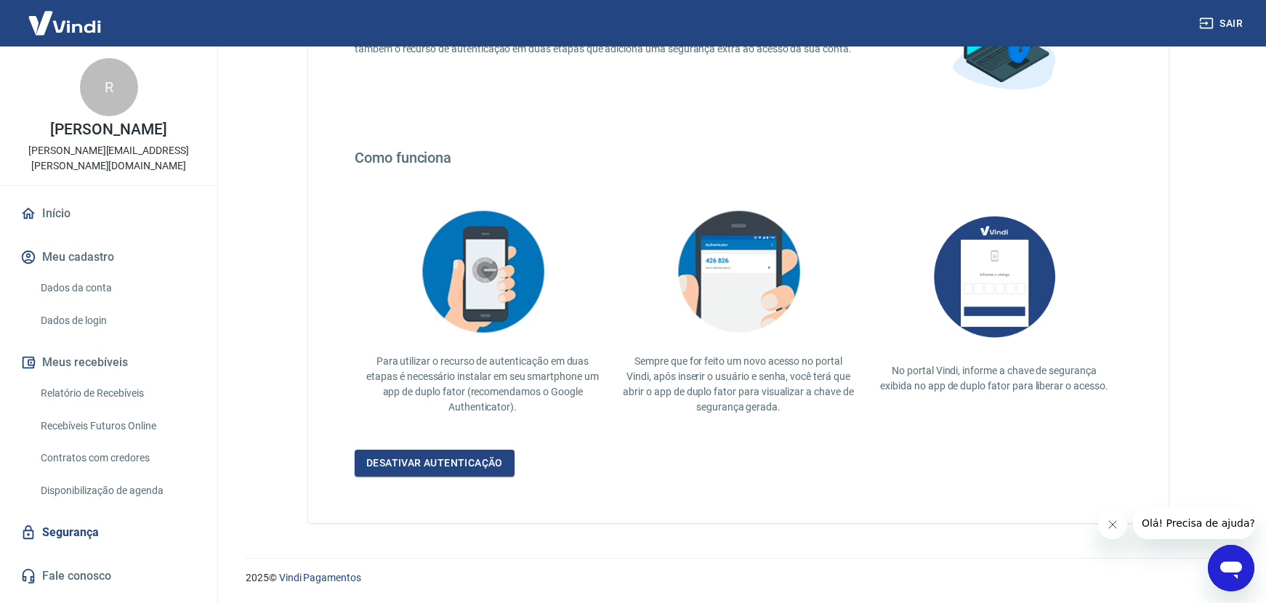
scroll to position [185, 0]
click at [401, 465] on link "Desativar autenticação" at bounding box center [435, 464] width 160 height 27
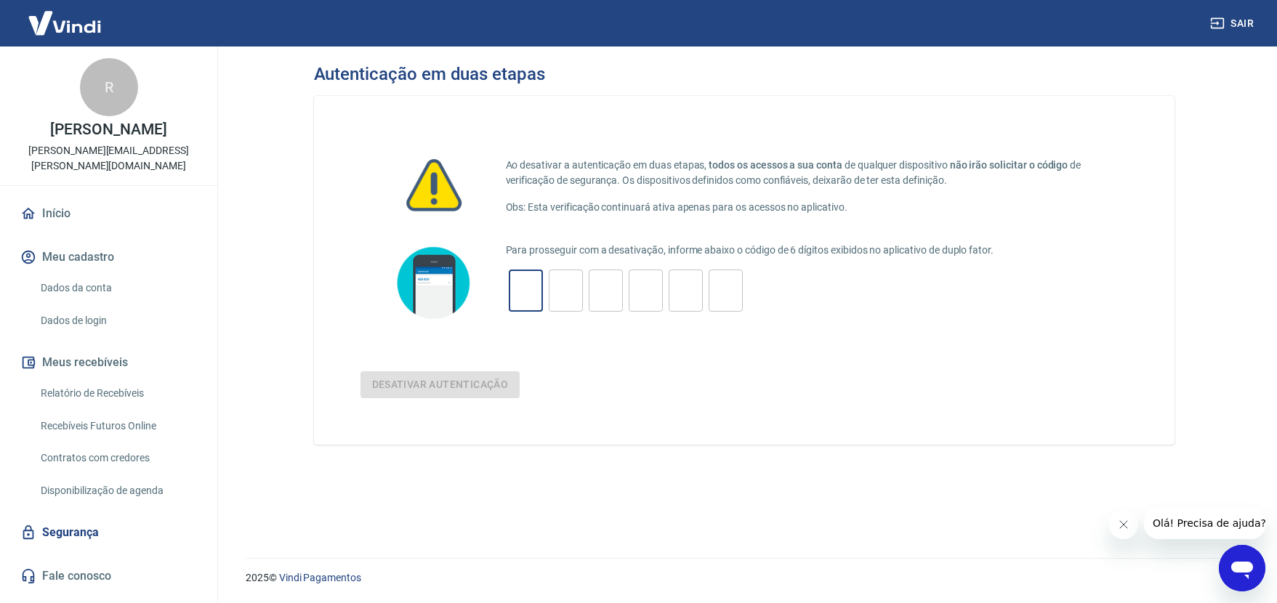
click at [536, 305] on input "tel" at bounding box center [526, 291] width 34 height 31
type input "7"
type input "8"
type input "6"
type input "7"
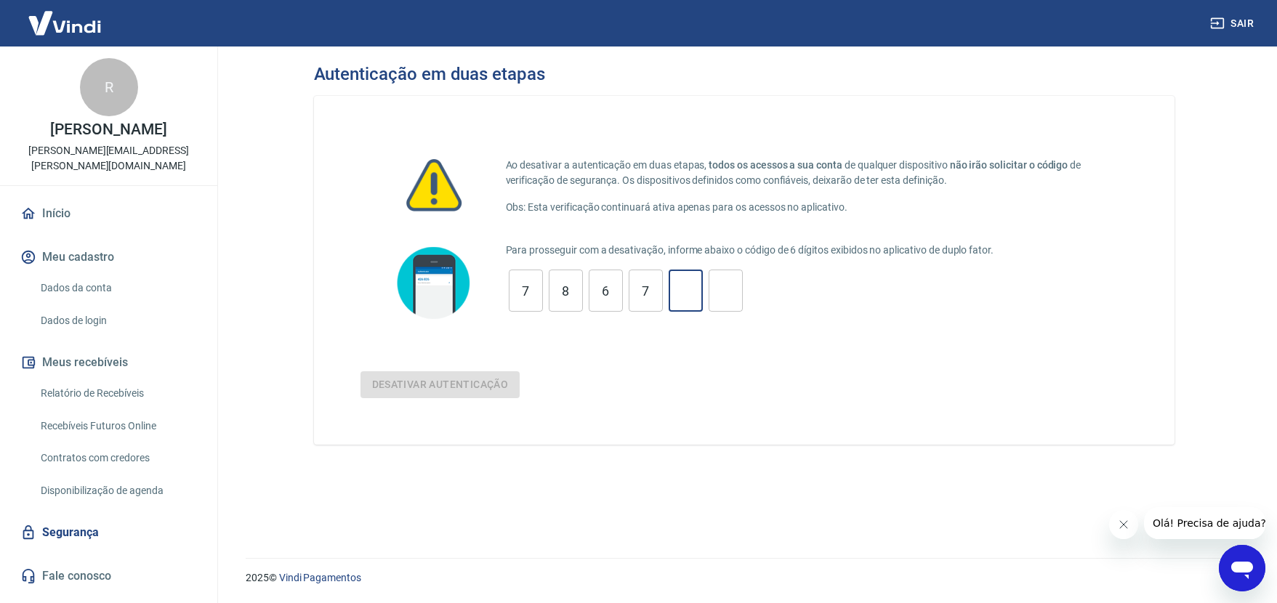
type input "3"
type input "9"
click at [445, 383] on button "Desativar autenticação" at bounding box center [441, 385] width 160 height 27
click at [705, 287] on div "7 ​ 8 ​ 6 ​ 7 ​ 3 ​ 9 ​" at bounding box center [626, 291] width 240 height 42
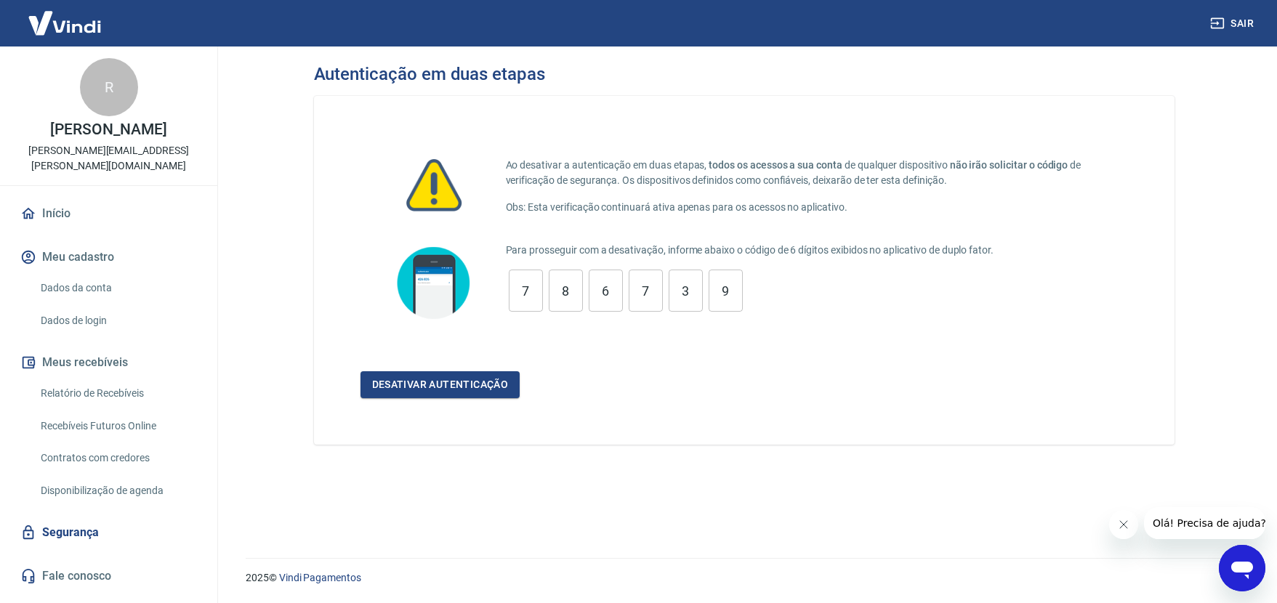
click at [705, 287] on div "7 ​ 8 ​ 6 ​ 7 ​ 3 ​ 9 ​" at bounding box center [626, 291] width 240 height 42
click at [715, 289] on input "9" at bounding box center [726, 291] width 34 height 31
type input "3"
type input "7"
type input "6"
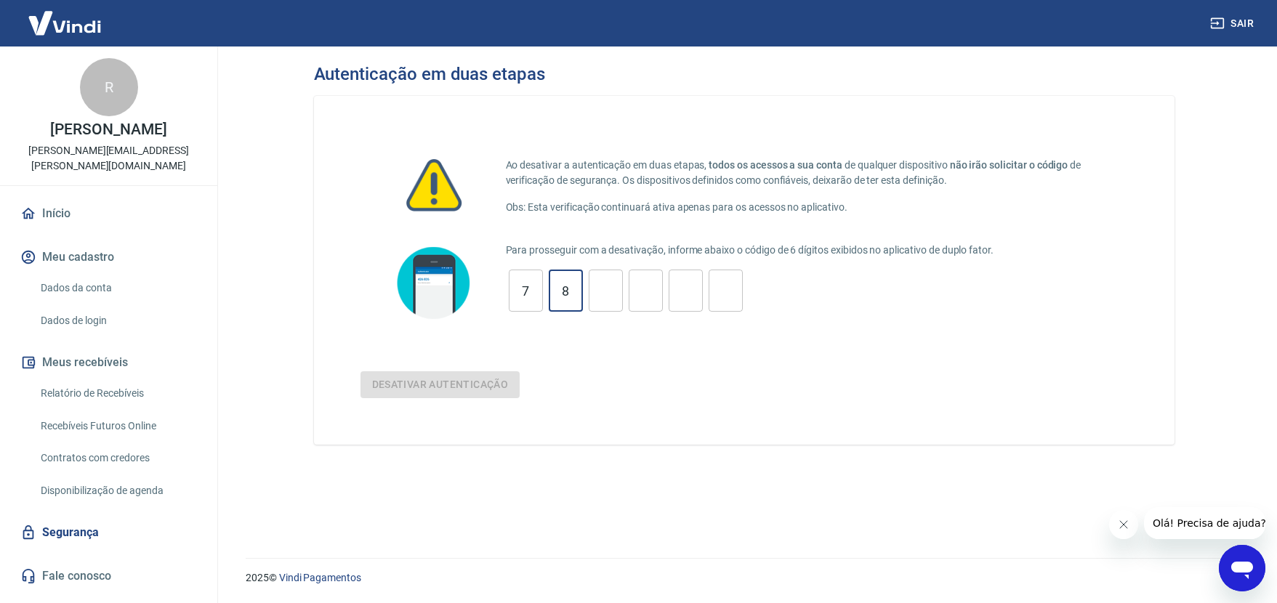
type input "8"
type input "7"
click at [754, 406] on div "Ao desativar a autenticação em duas etapas, todos os acessos a sua conta de qua…" at bounding box center [744, 270] width 861 height 349
click at [530, 291] on input "tel" at bounding box center [526, 291] width 34 height 31
type input "8"
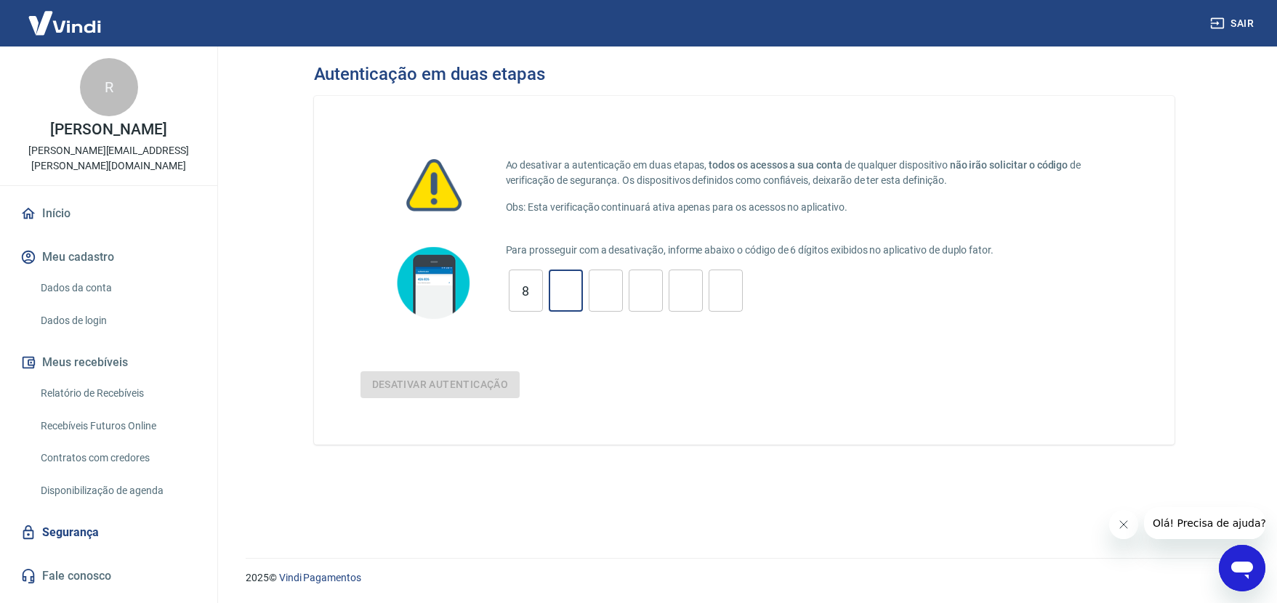
type input "5"
type input "0"
type input "4"
type input "1"
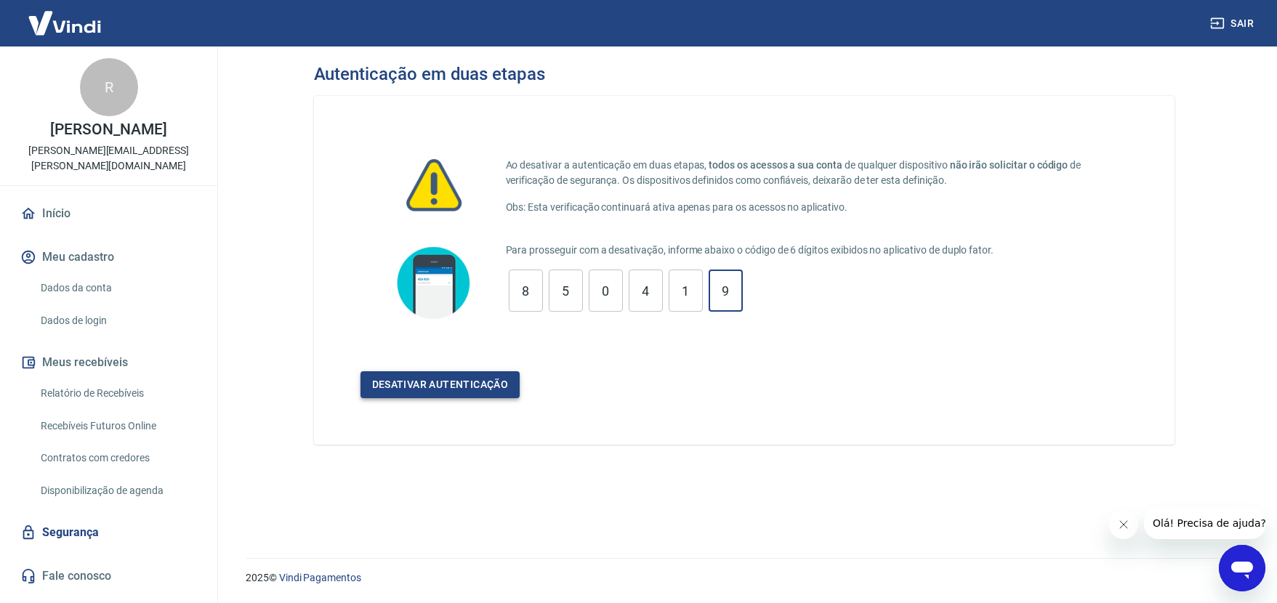
type input "9"
click at [458, 384] on button "Desativar autenticação" at bounding box center [441, 385] width 160 height 27
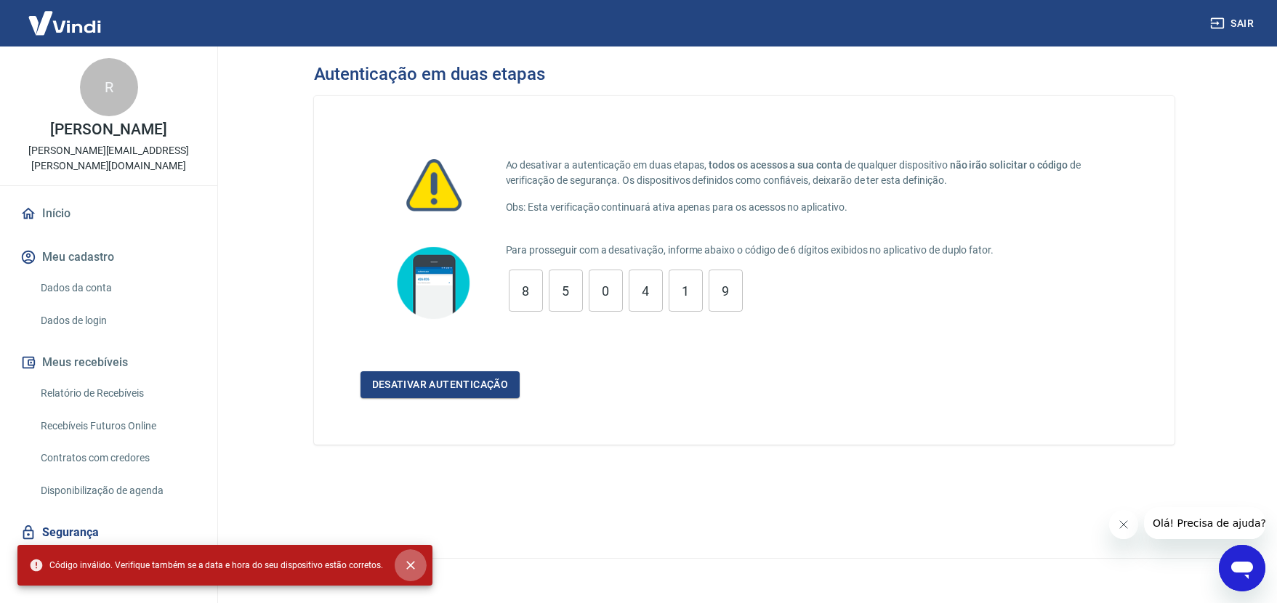
click at [412, 560] on button "close" at bounding box center [411, 566] width 32 height 32
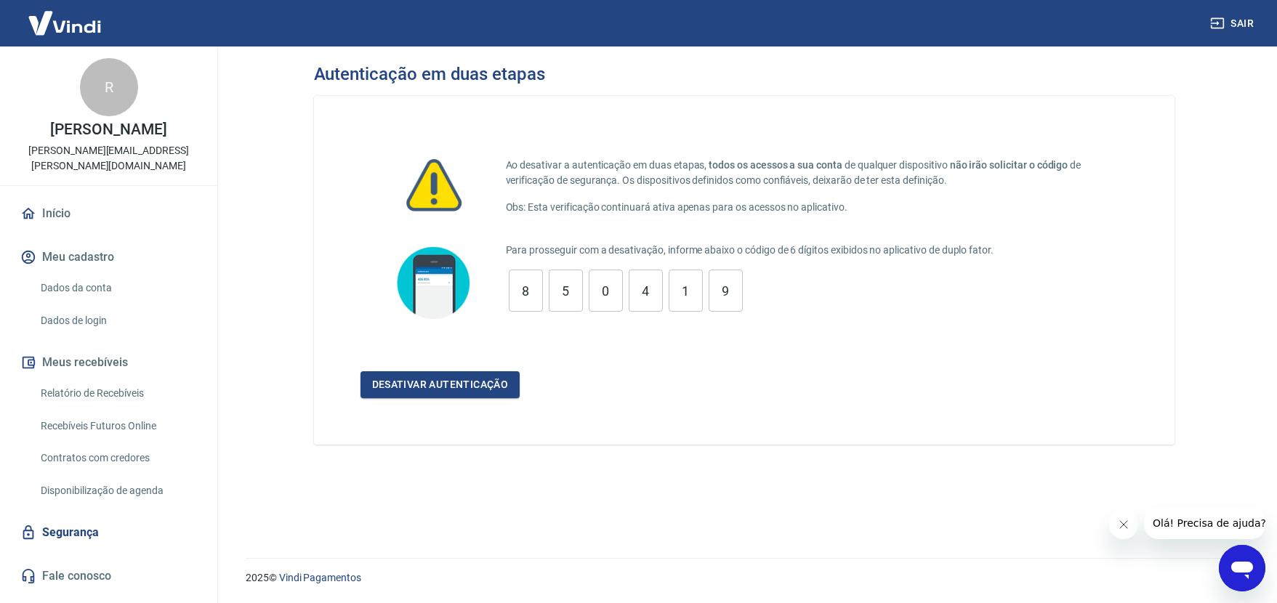
click at [531, 300] on input "8" at bounding box center [526, 291] width 34 height 31
click at [720, 314] on div "Para prosseguir com a desativação, informe abaixo o código de 6 dígitos exibido…" at bounding box center [817, 283] width 622 height 81
click at [721, 313] on div "Para prosseguir com a desativação, informe abaixo o código de 6 dígitos exibido…" at bounding box center [817, 283] width 622 height 81
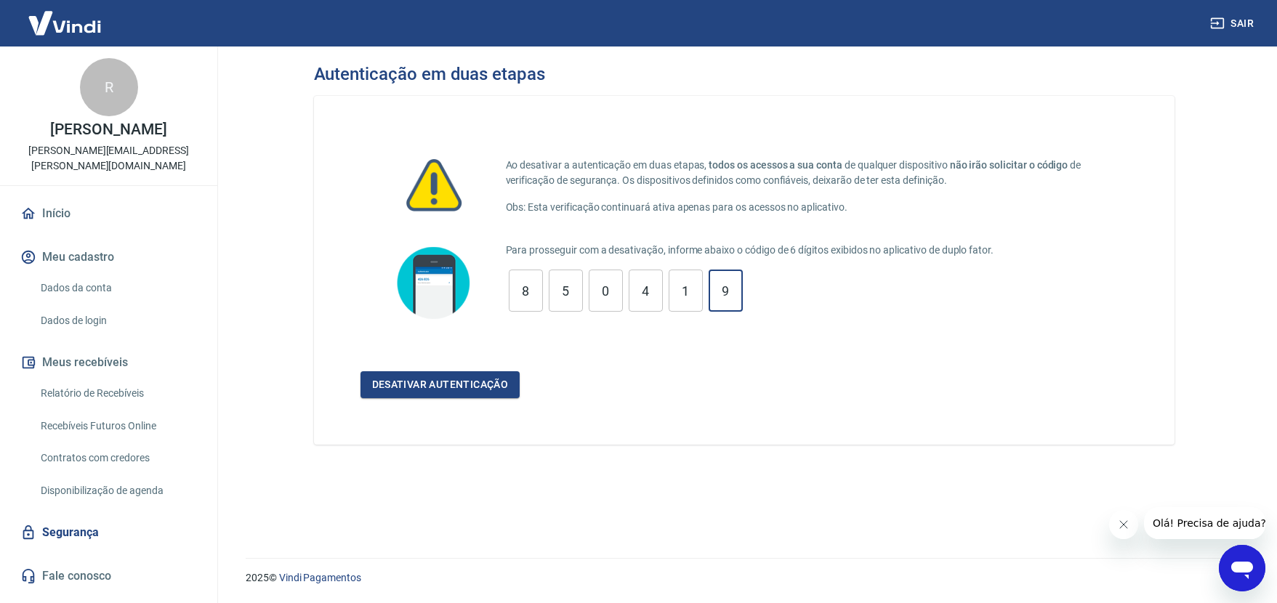
click at [722, 298] on input "9" at bounding box center [726, 291] width 34 height 31
type input "1"
type input "4"
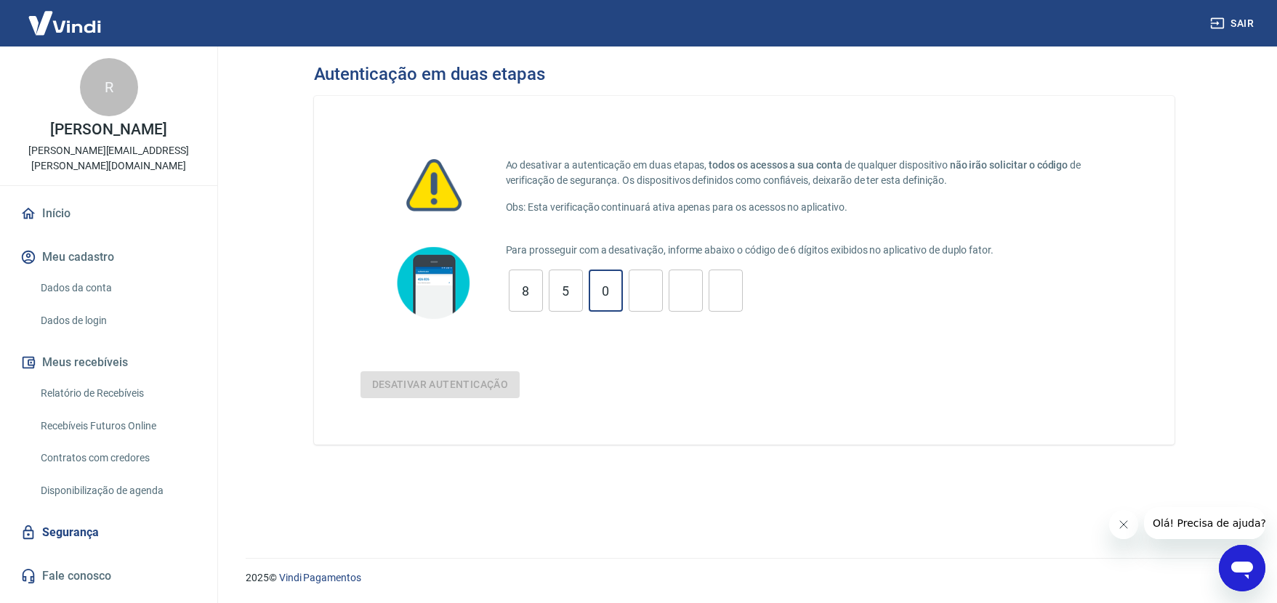
type input "0"
type input "5"
type input "8"
type input "1"
type input "2"
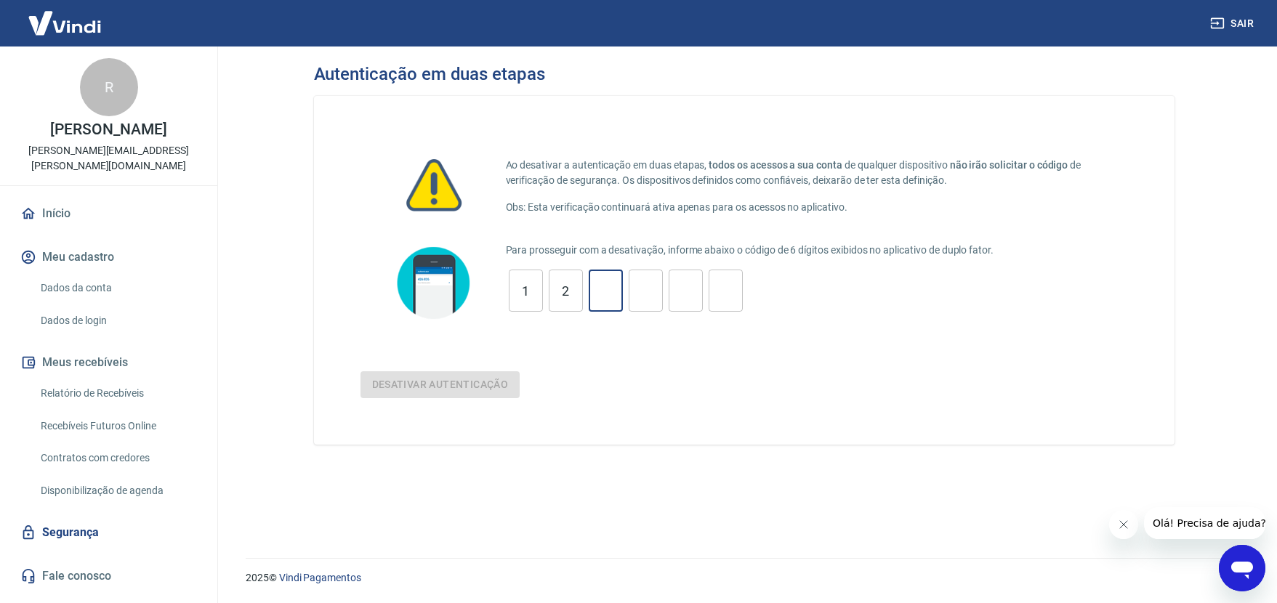
type input "5"
type input "2"
type input "3"
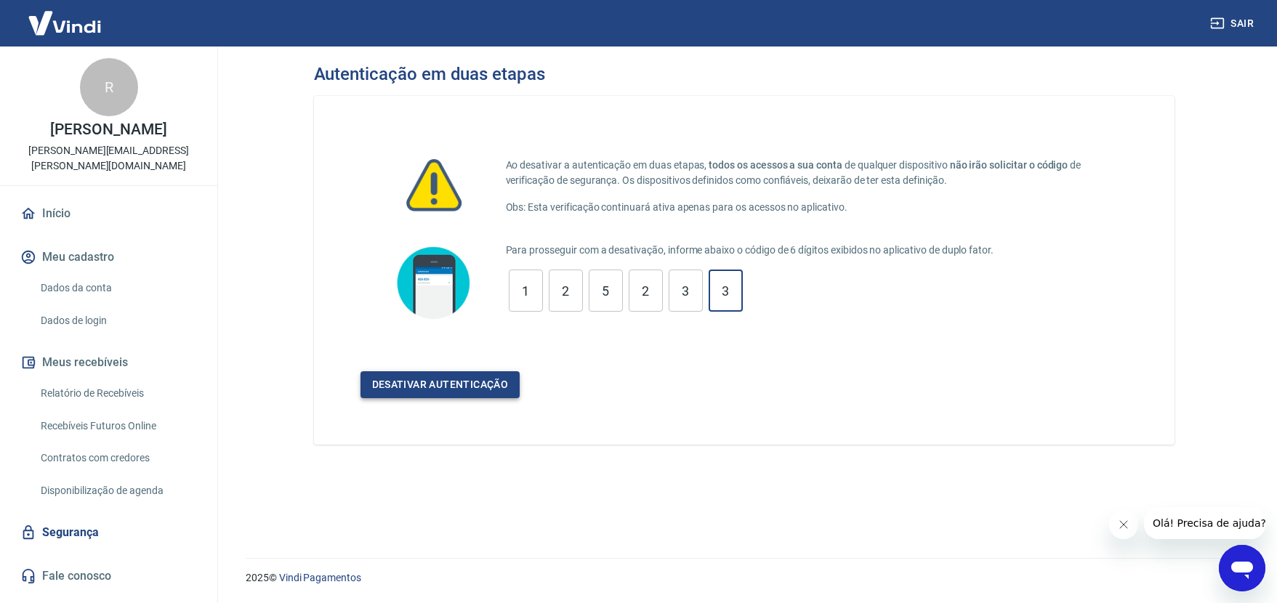
click at [475, 385] on button "Desativar autenticação" at bounding box center [441, 385] width 160 height 27
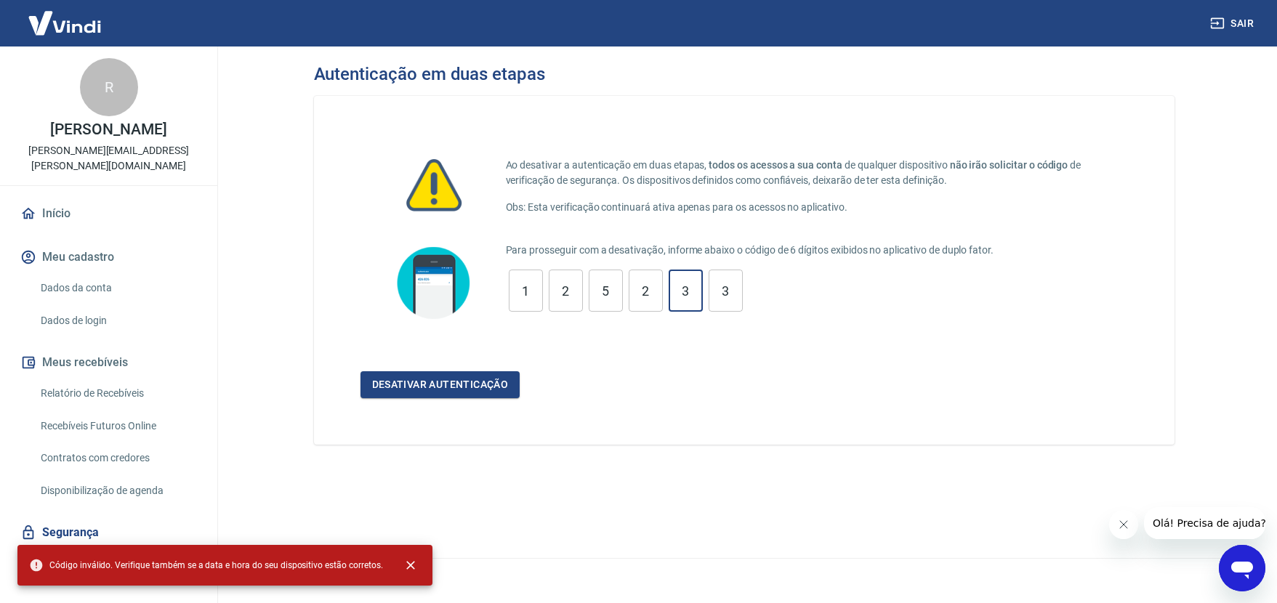
click at [680, 305] on input "3" at bounding box center [686, 291] width 34 height 31
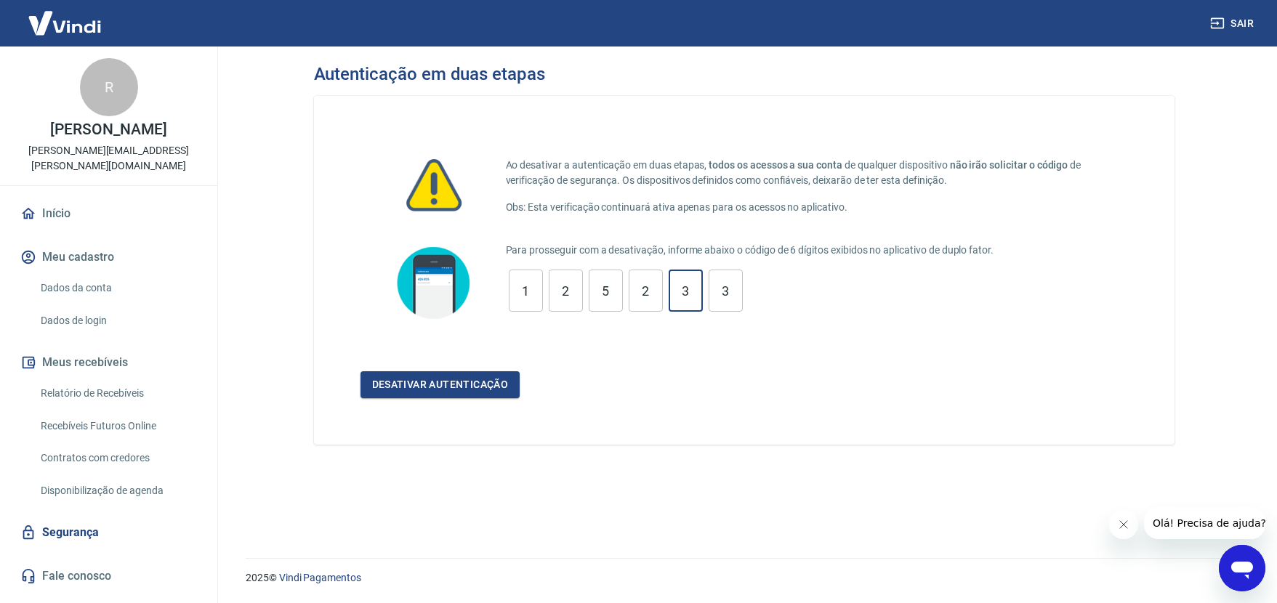
click at [680, 305] on input "3" at bounding box center [686, 291] width 34 height 31
click at [719, 296] on input "3" at bounding box center [726, 291] width 34 height 31
type input "3"
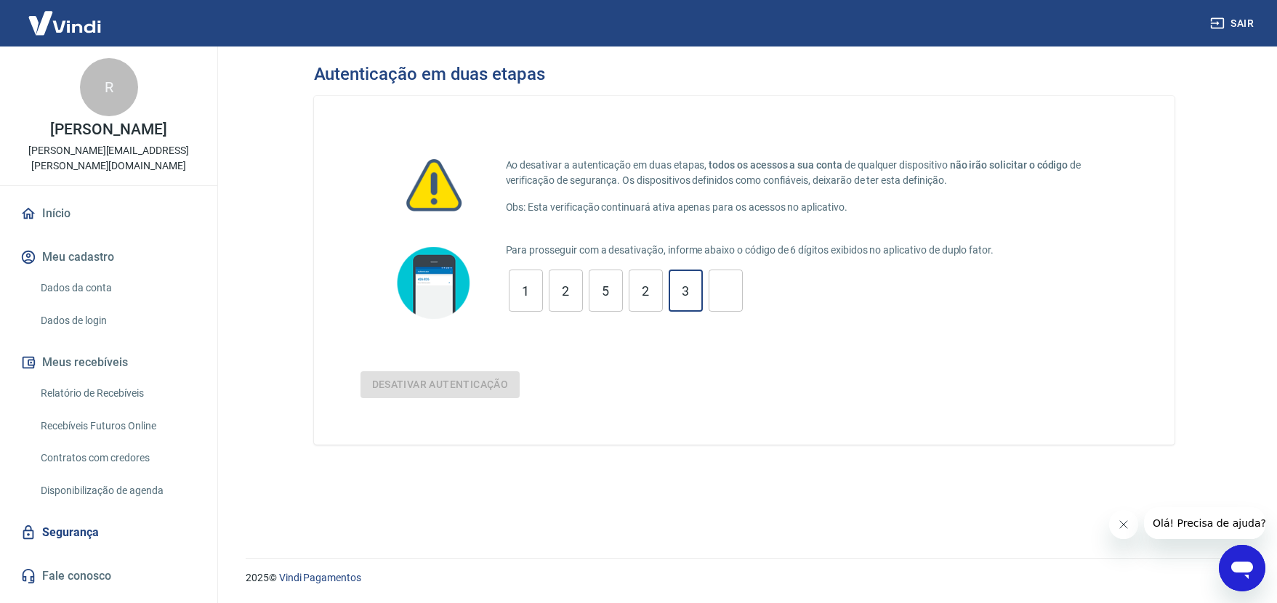
type input "3"
type input "2"
type input "5"
type input "2"
type input "1"
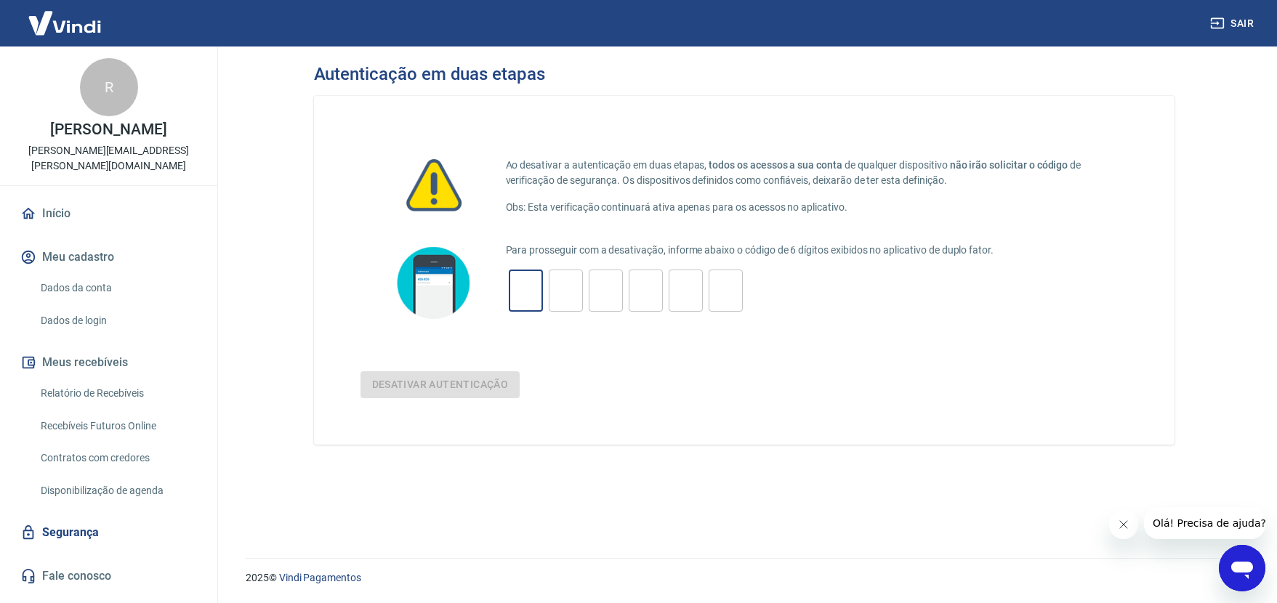
type input "3"
type input "1"
type input "2"
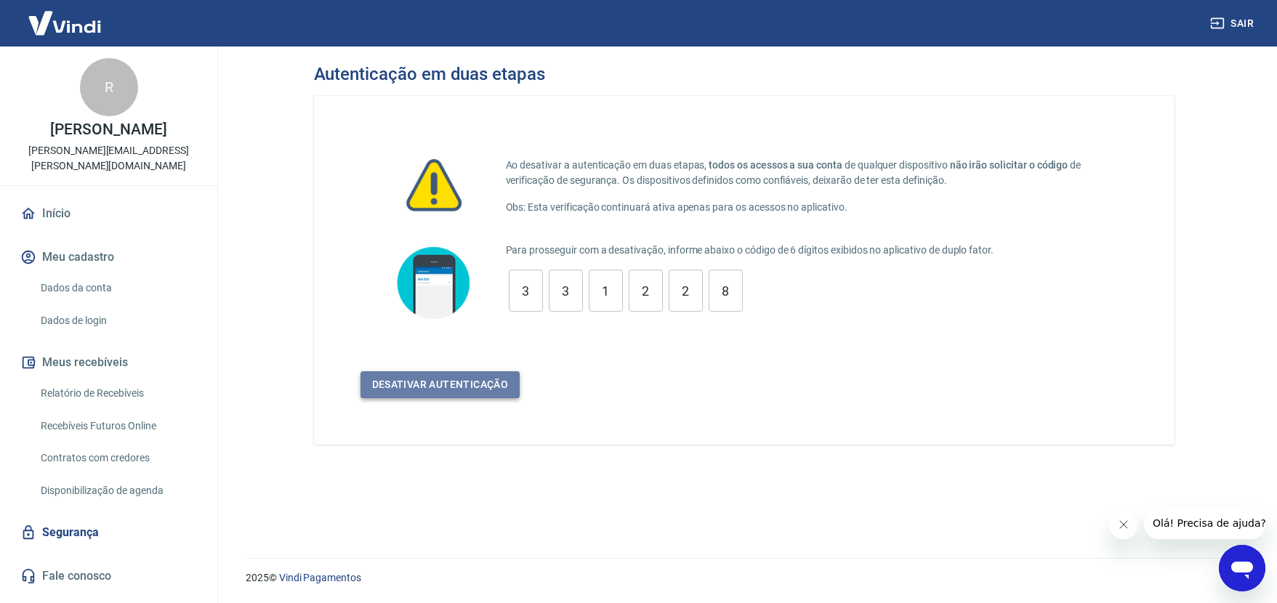
click at [481, 382] on button "Desativar autenticação" at bounding box center [441, 385] width 160 height 27
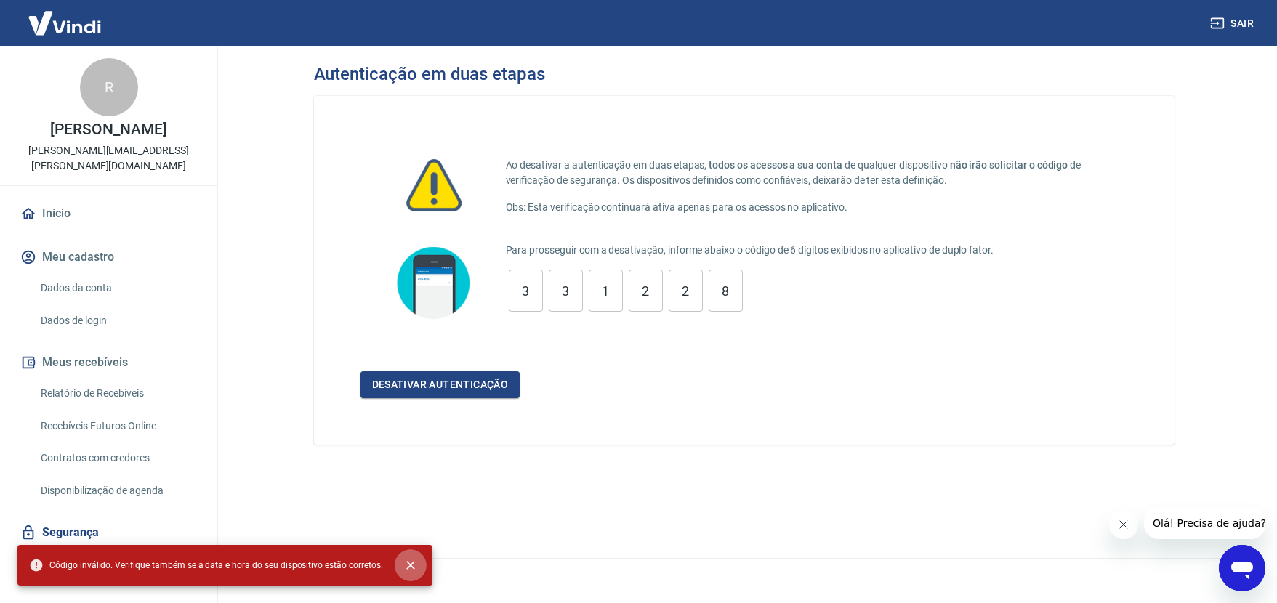
click at [411, 567] on icon "close" at bounding box center [410, 565] width 15 height 15
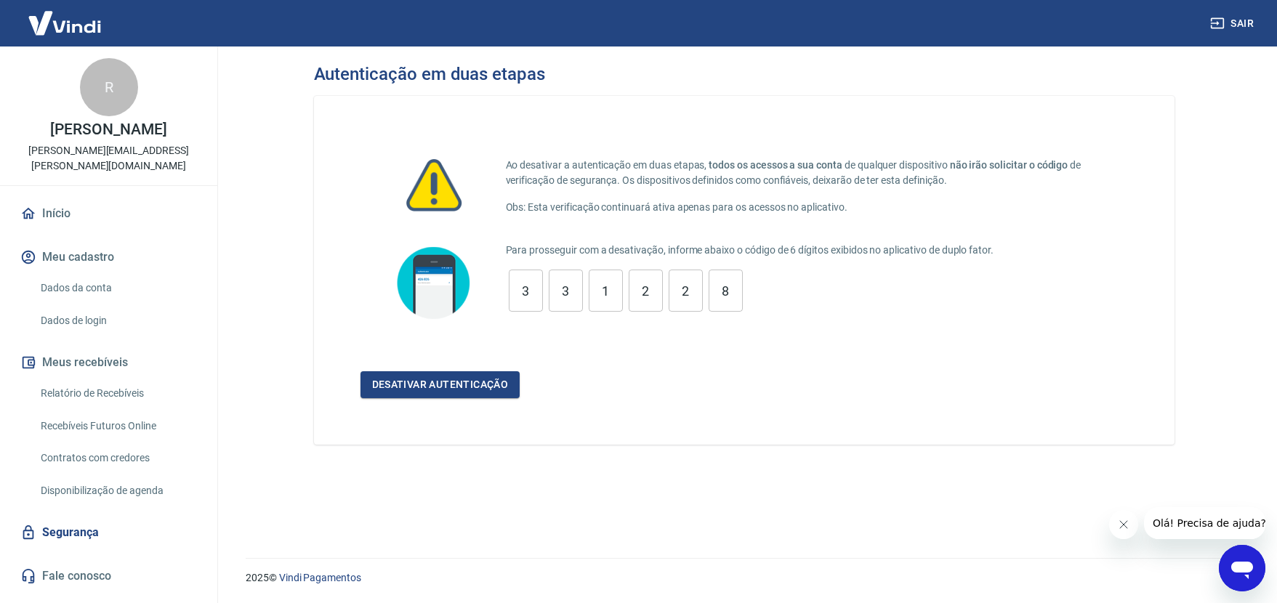
click at [627, 302] on div "3 ​ 3 ​ 1 ​ 2 ​ 2 ​ 8 ​" at bounding box center [626, 291] width 240 height 42
click at [712, 291] on input "8" at bounding box center [726, 291] width 34 height 31
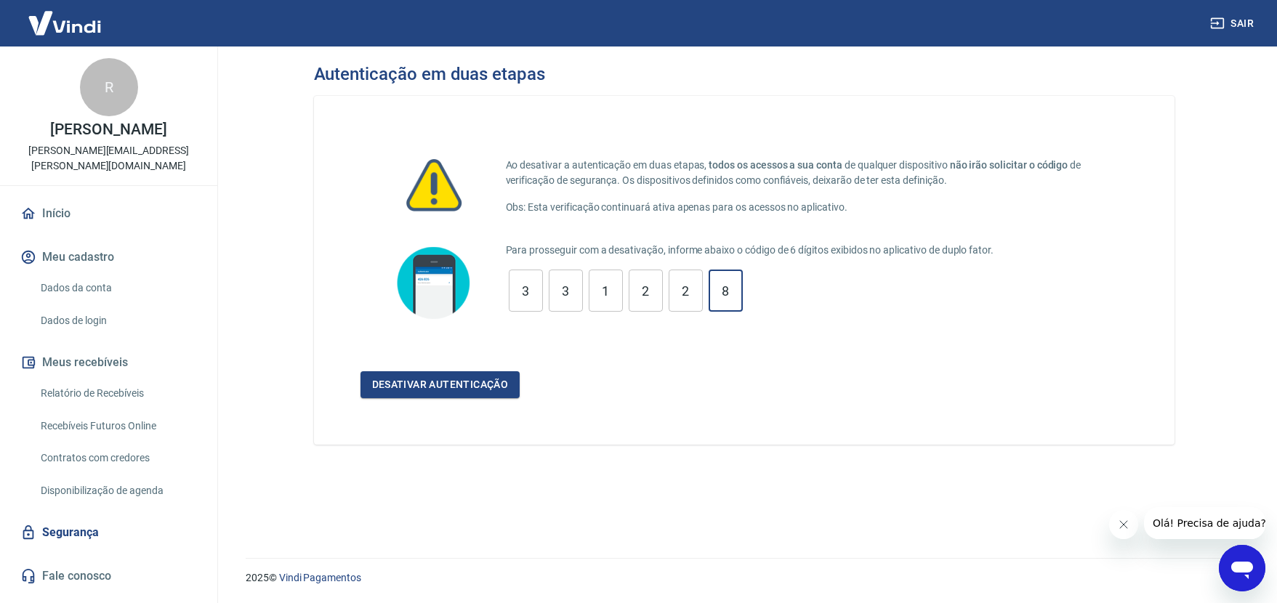
click at [712, 291] on input "8" at bounding box center [726, 291] width 34 height 31
type input "8"
type input "2"
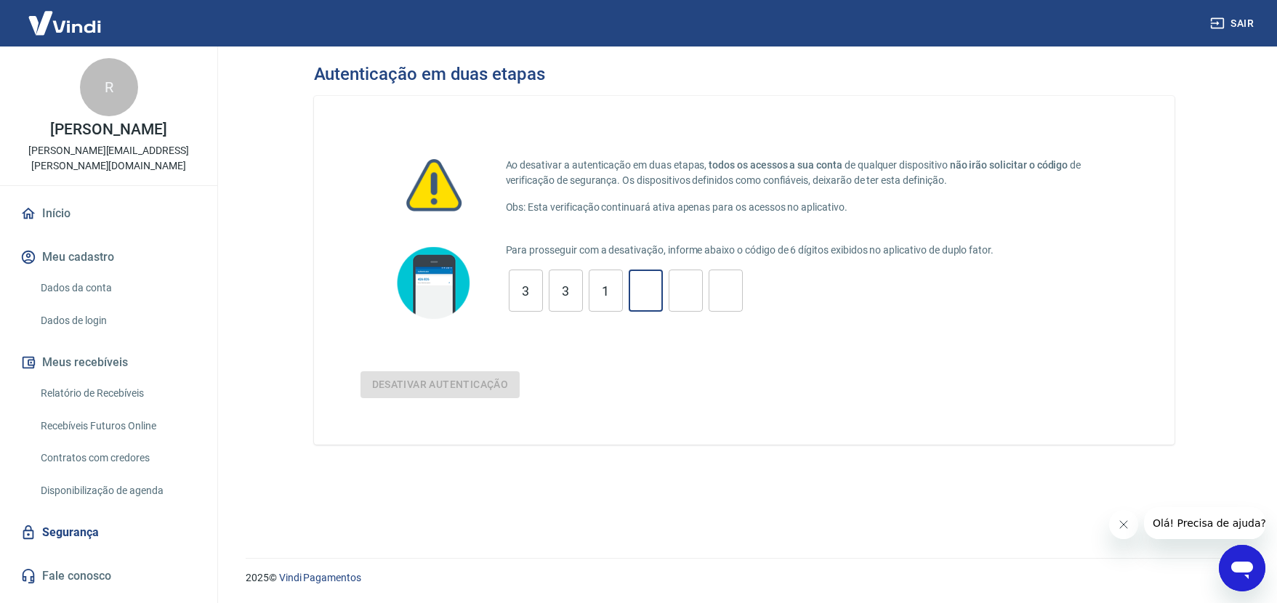
type input "1"
type input "3"
type input "5"
type input "2"
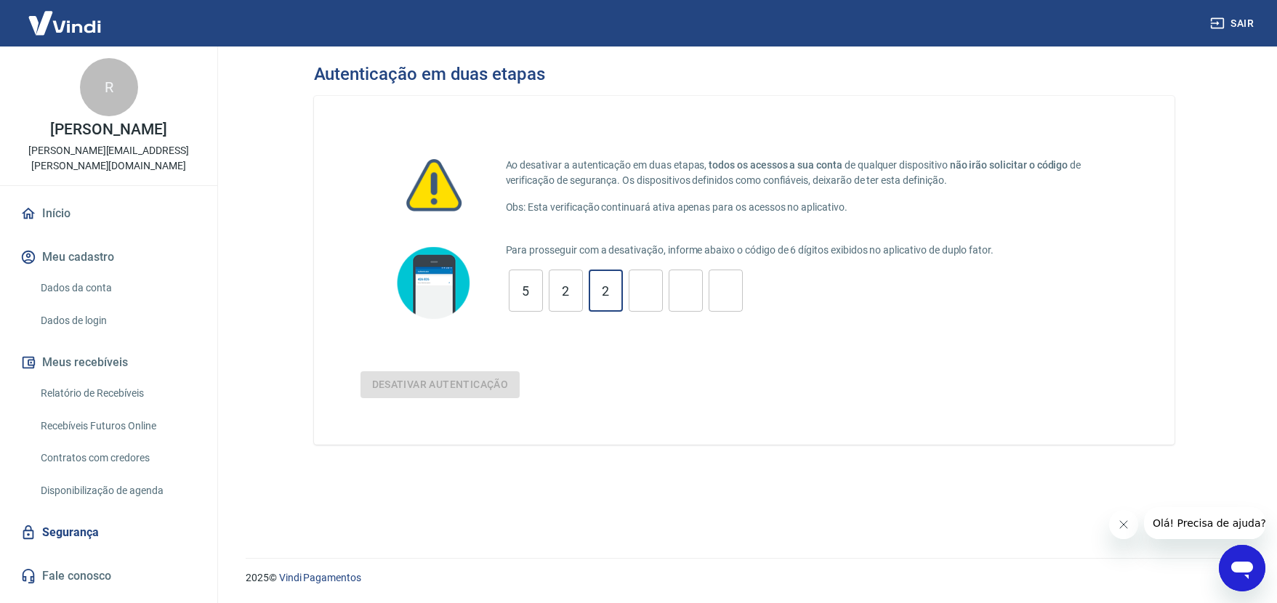
type input "2"
type input "6"
type input "1"
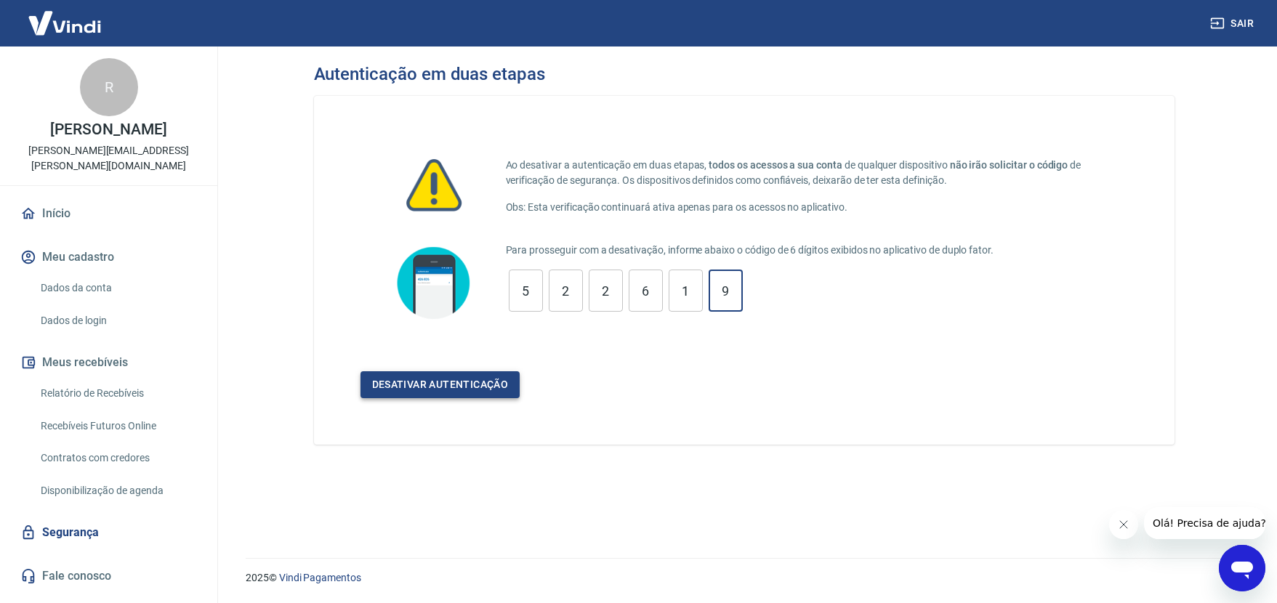
type input "9"
click at [507, 378] on button "Desativar autenticação" at bounding box center [441, 385] width 160 height 27
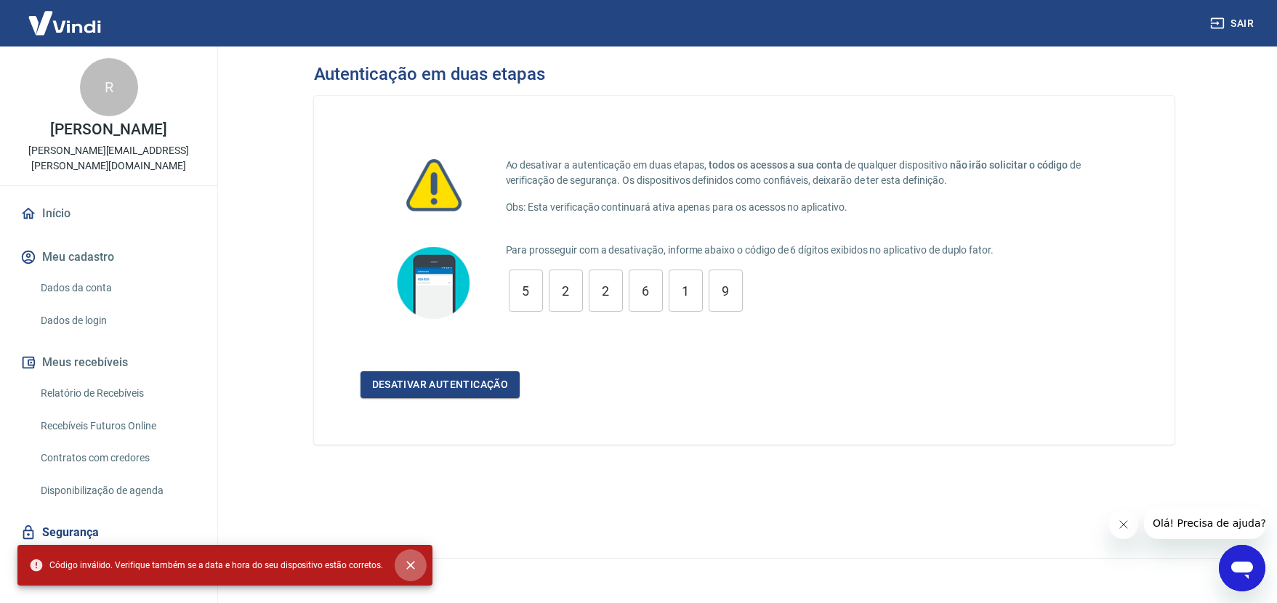
click at [408, 568] on icon "close" at bounding box center [410, 565] width 15 height 15
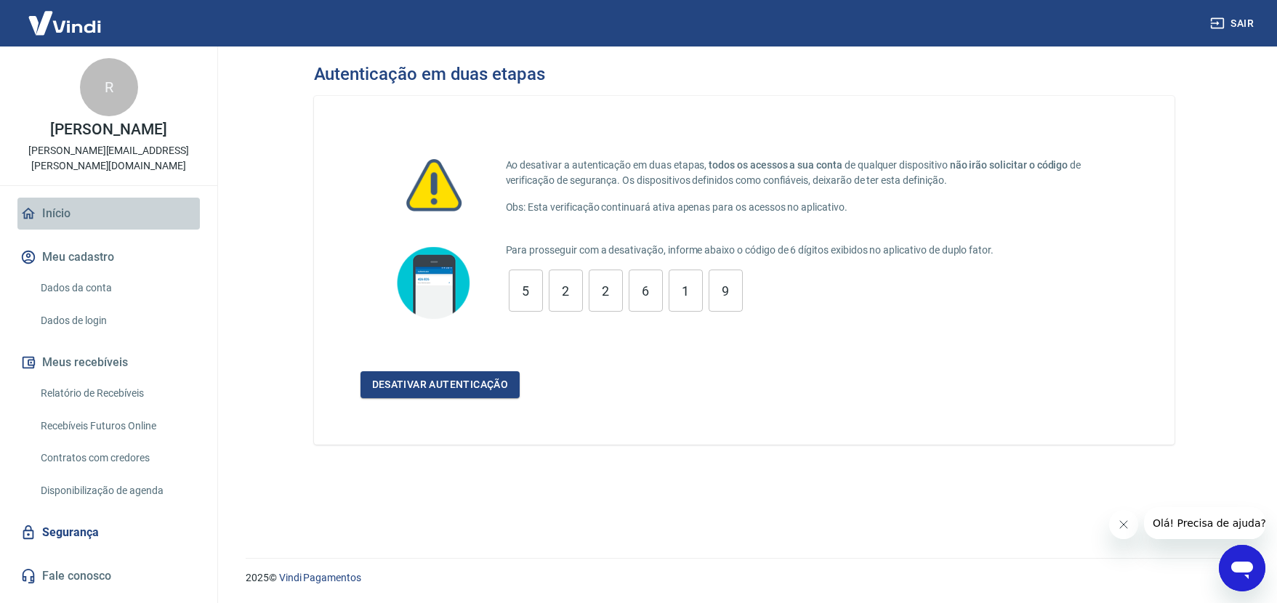
click at [63, 201] on link "Início" at bounding box center [108, 214] width 182 height 32
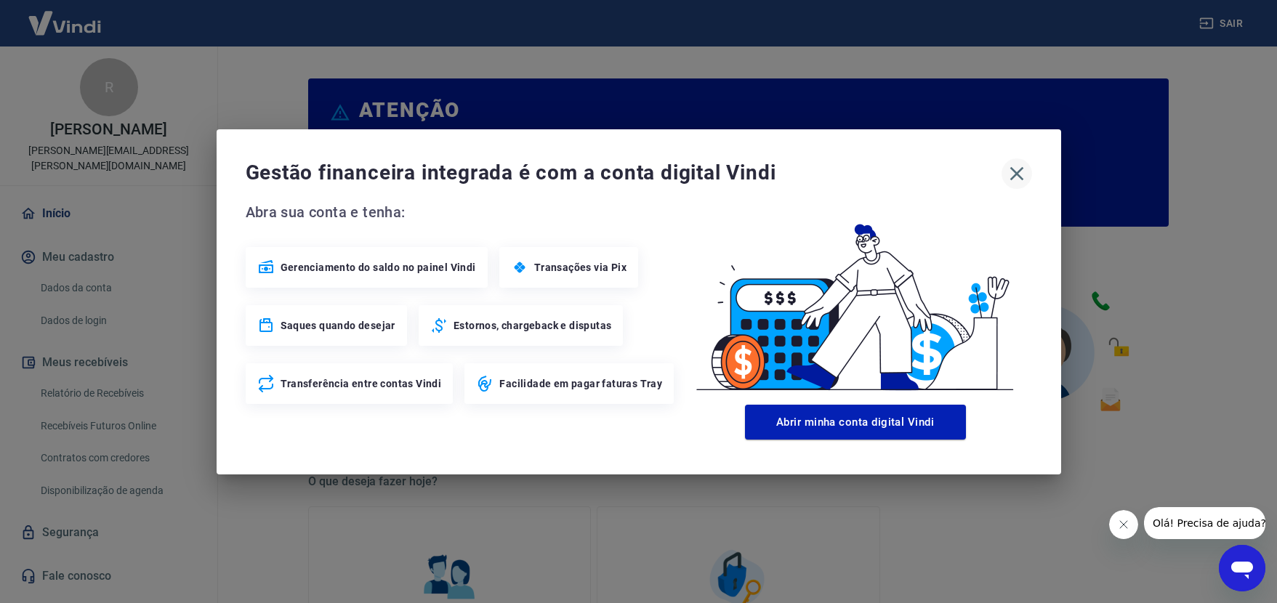
click at [1015, 176] on icon "button" at bounding box center [1017, 173] width 14 height 14
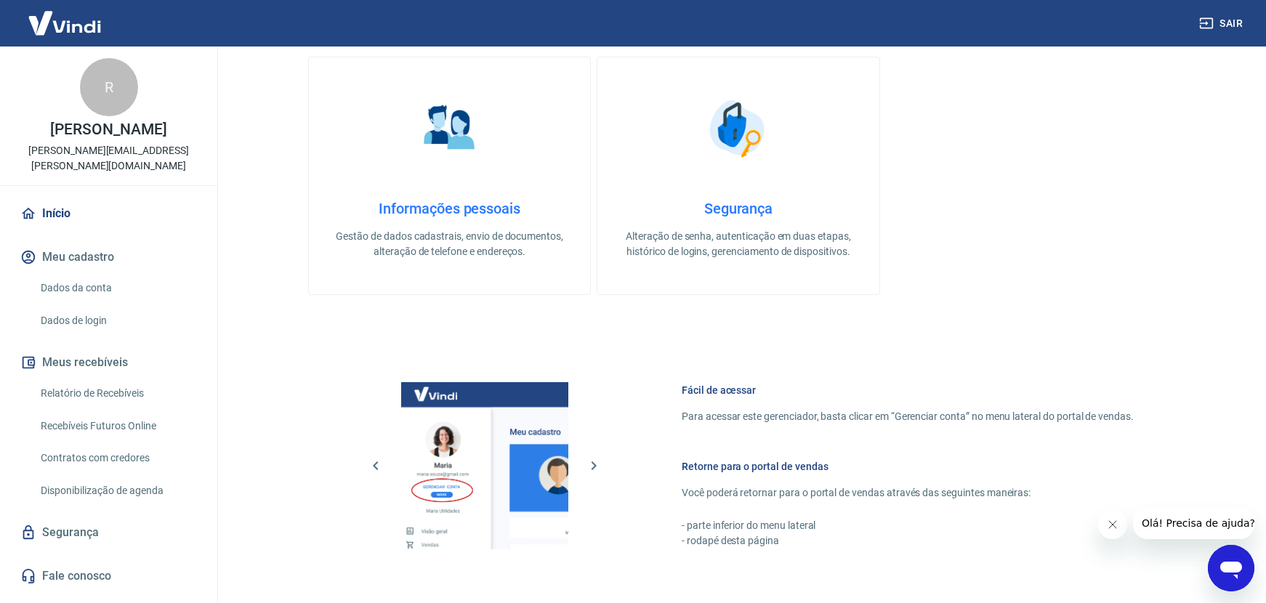
scroll to position [435, 0]
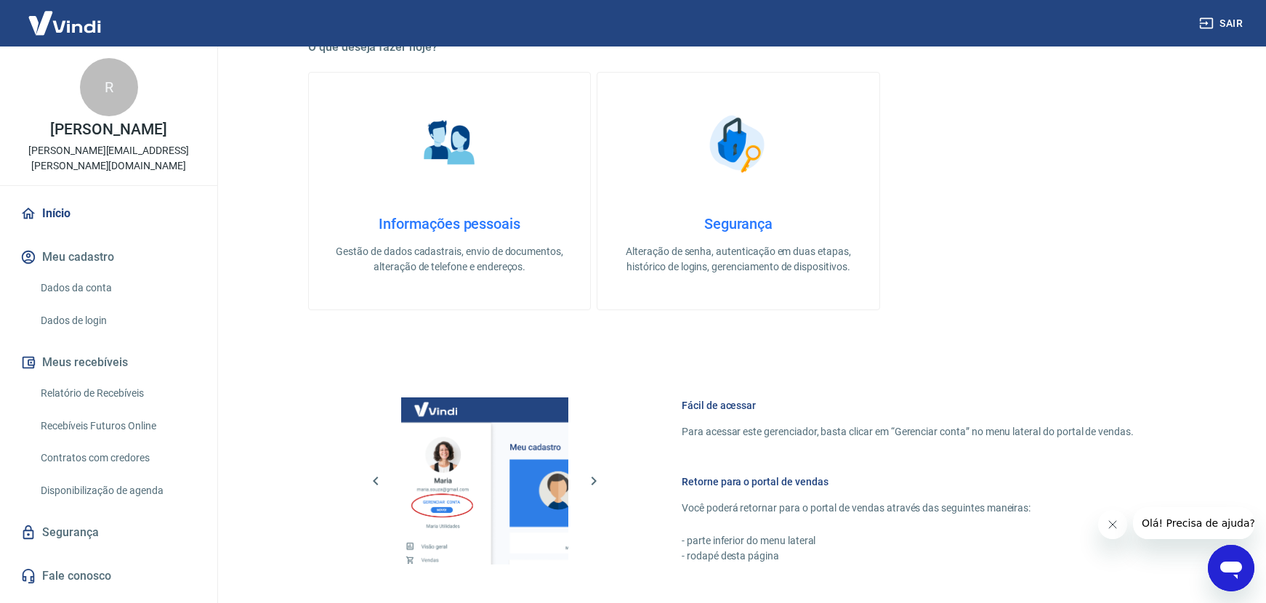
click at [745, 218] on h4 "Segurança" at bounding box center [738, 223] width 235 height 17
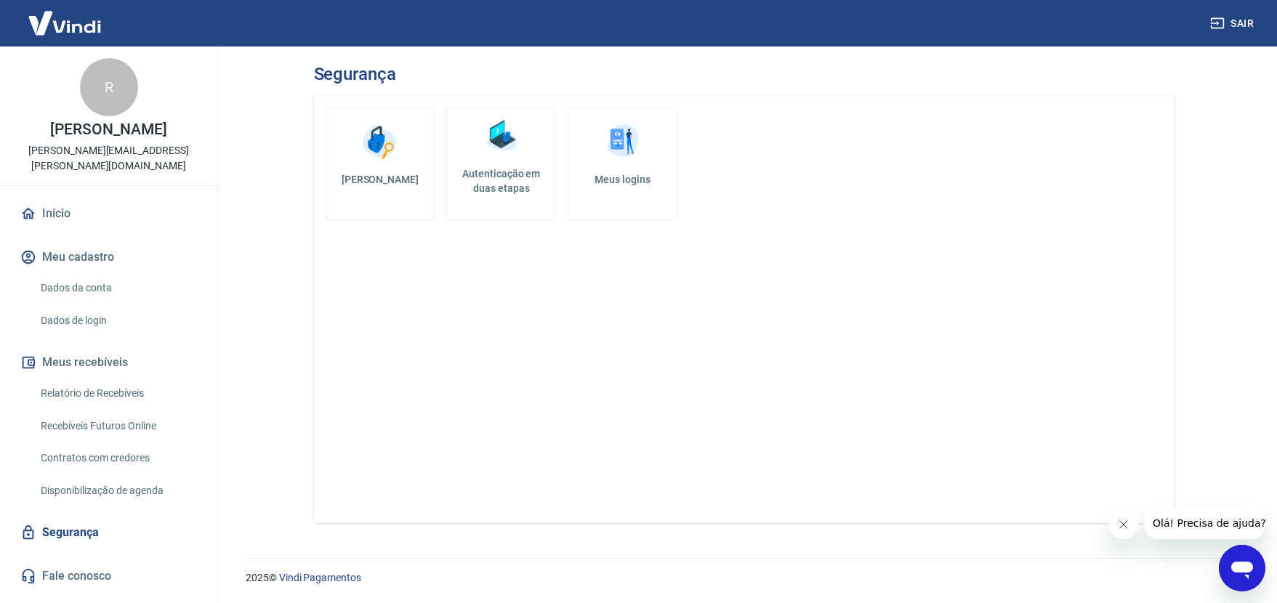
click at [417, 183] on h5 "[PERSON_NAME]" at bounding box center [380, 179] width 85 height 15
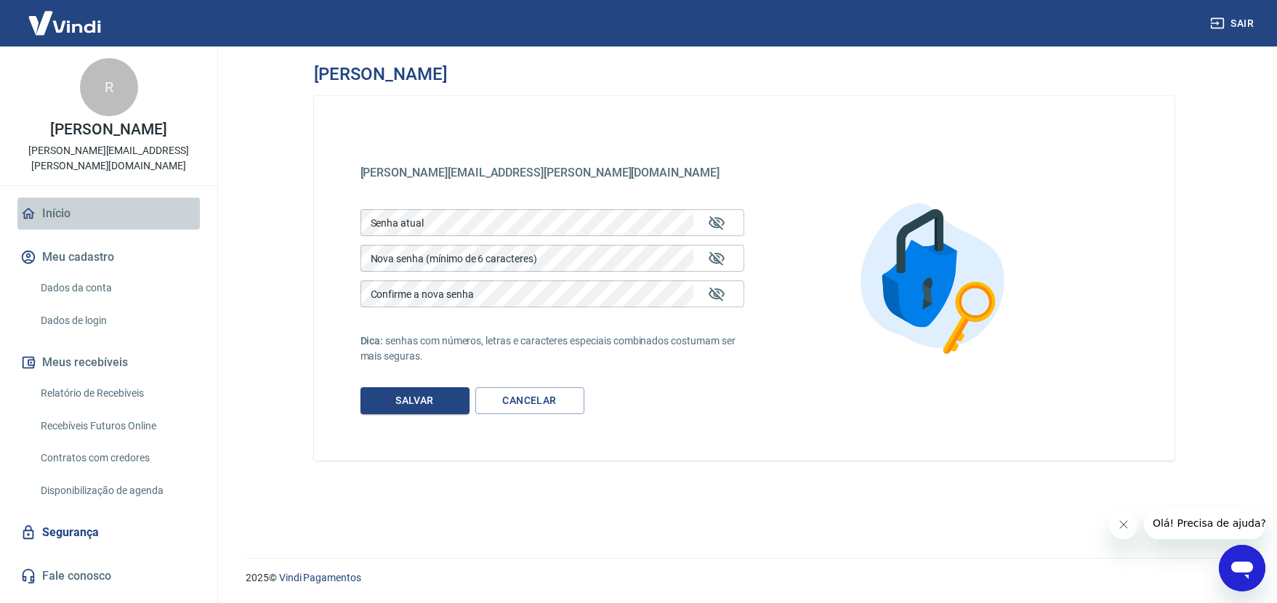
click at [52, 198] on link "Início" at bounding box center [108, 214] width 182 height 32
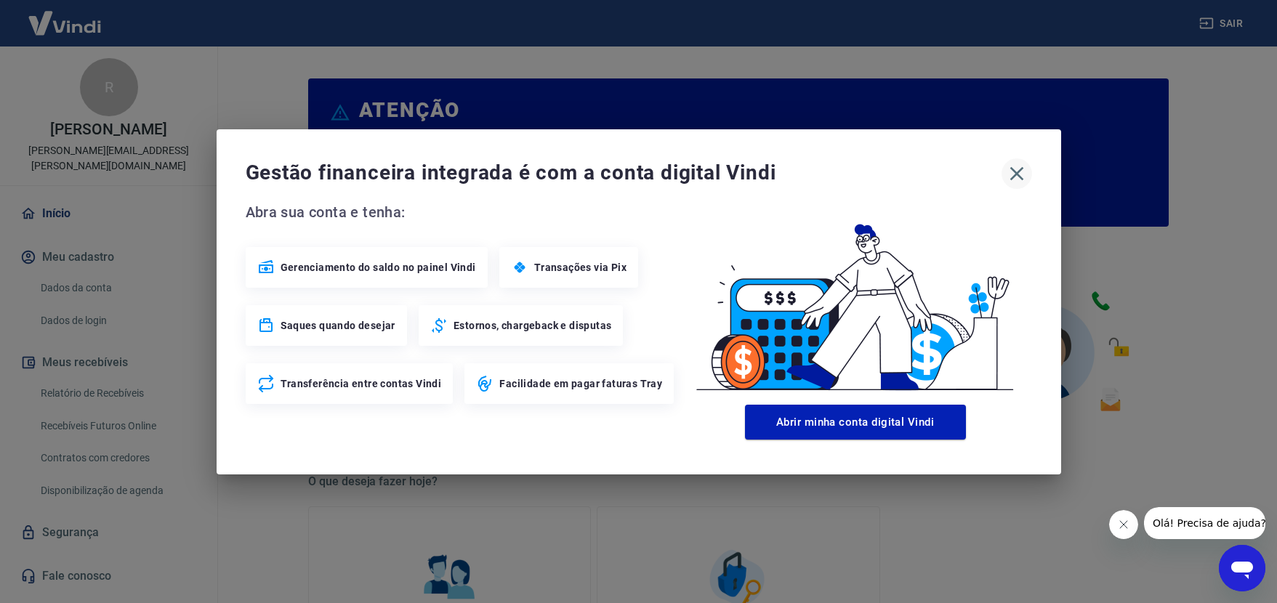
click at [1018, 175] on icon "button" at bounding box center [1017, 173] width 14 height 14
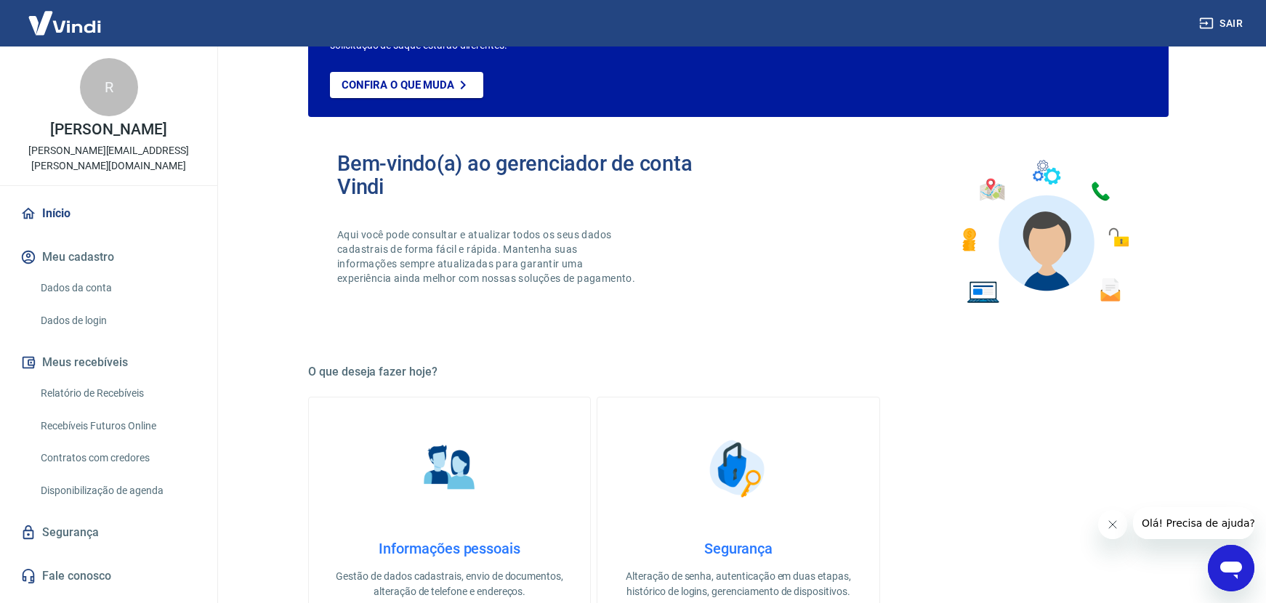
scroll to position [111, 0]
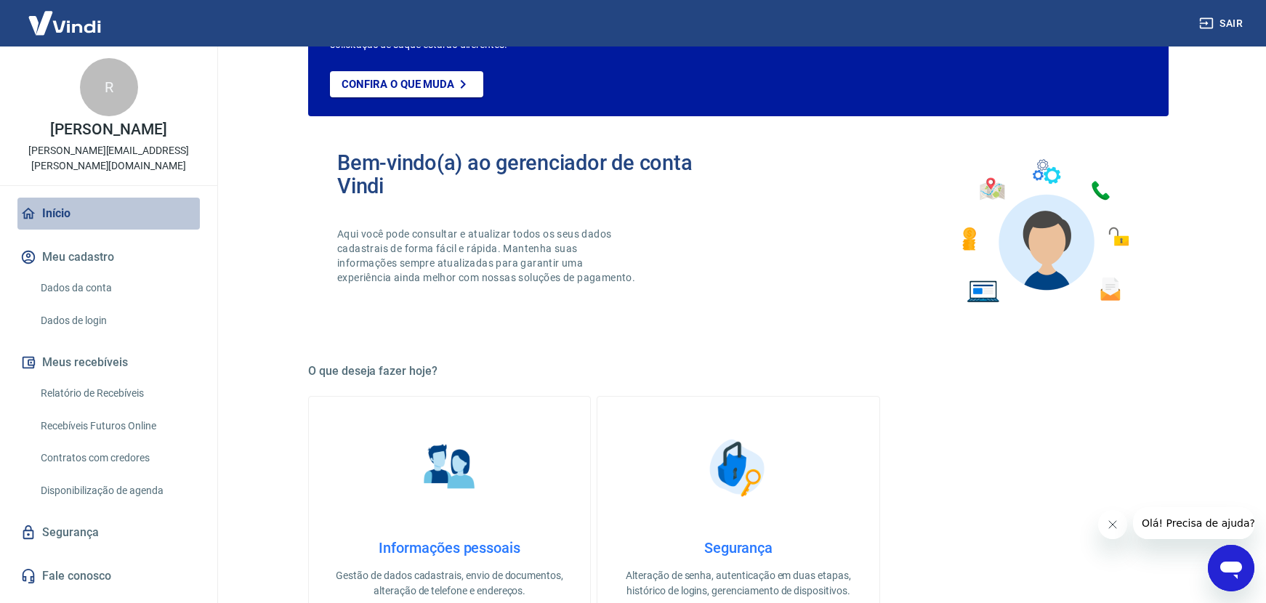
click at [77, 205] on link "Início" at bounding box center [108, 214] width 182 height 32
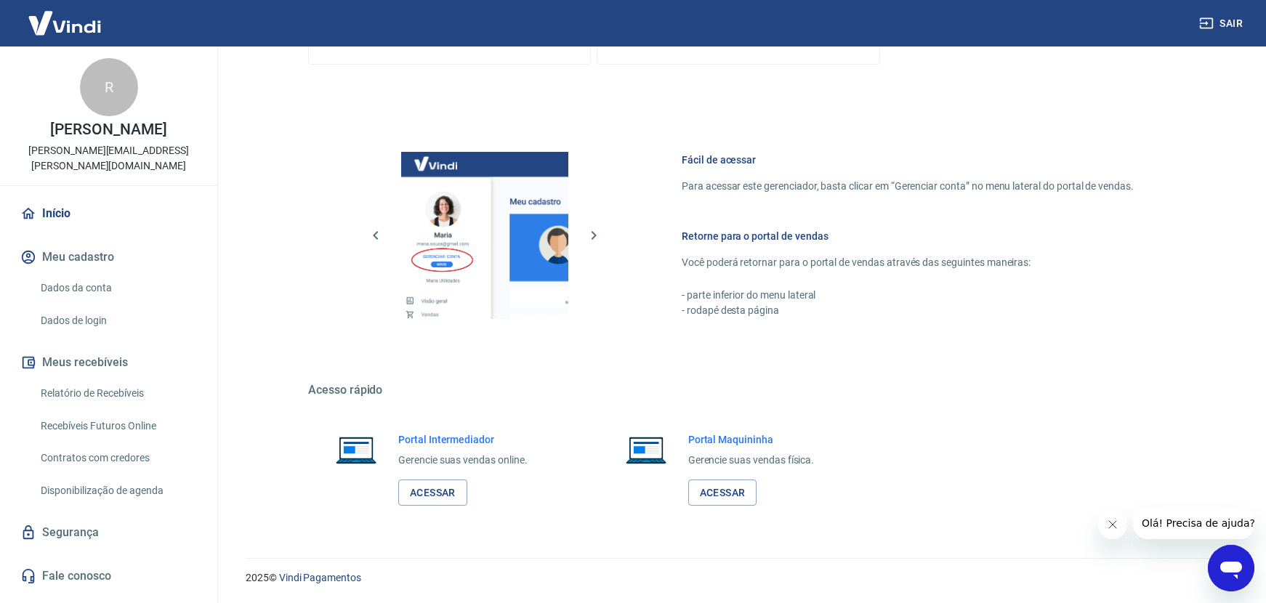
scroll to position [680, 0]
click at [1206, 20] on icon "button" at bounding box center [1207, 23] width 15 height 15
